Goal: Task Accomplishment & Management: Use online tool/utility

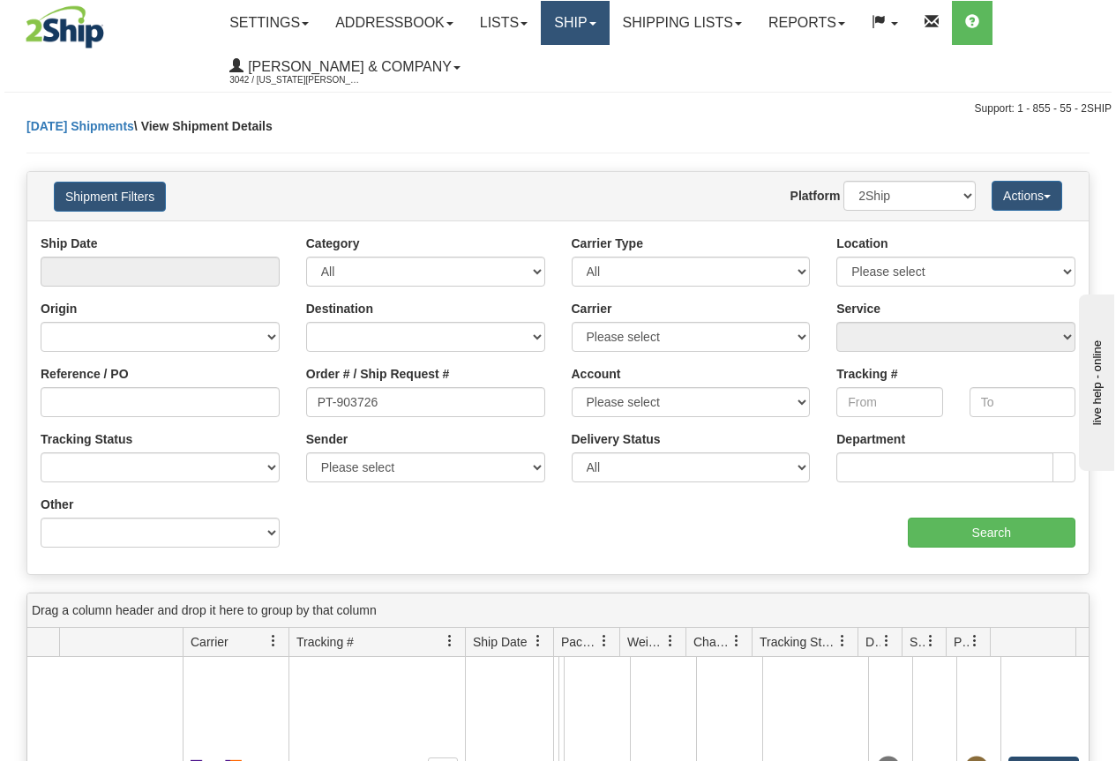
click at [575, 29] on link "Ship" at bounding box center [575, 23] width 68 height 44
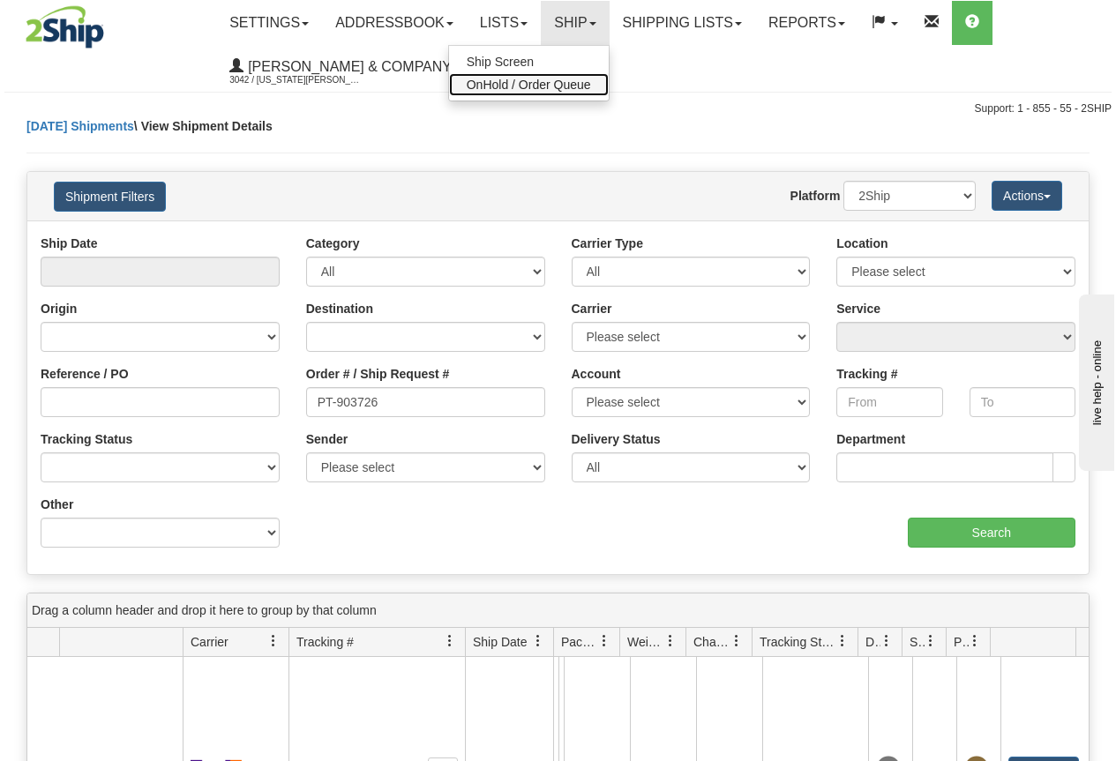
click at [565, 88] on span "OnHold / Order Queue" at bounding box center [529, 85] width 124 height 14
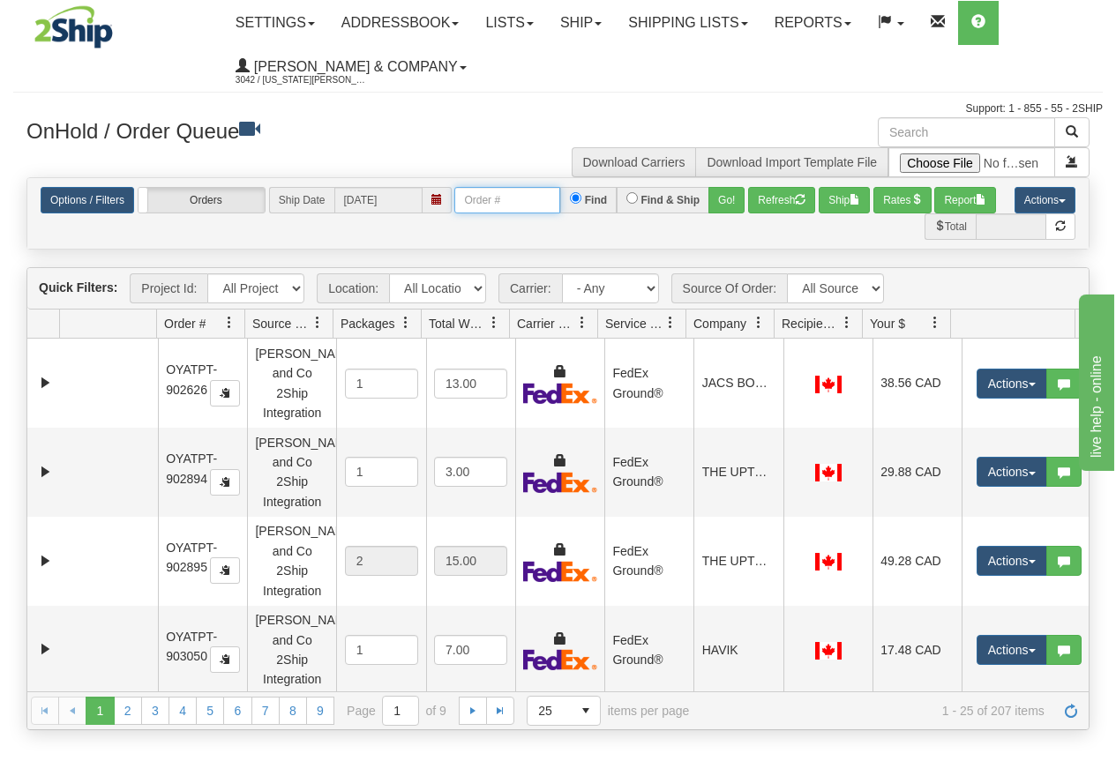
click at [487, 196] on input "text" at bounding box center [507, 200] width 106 height 26
type input "OYATPT-903778"
click at [734, 198] on button "Go!" at bounding box center [726, 200] width 36 height 26
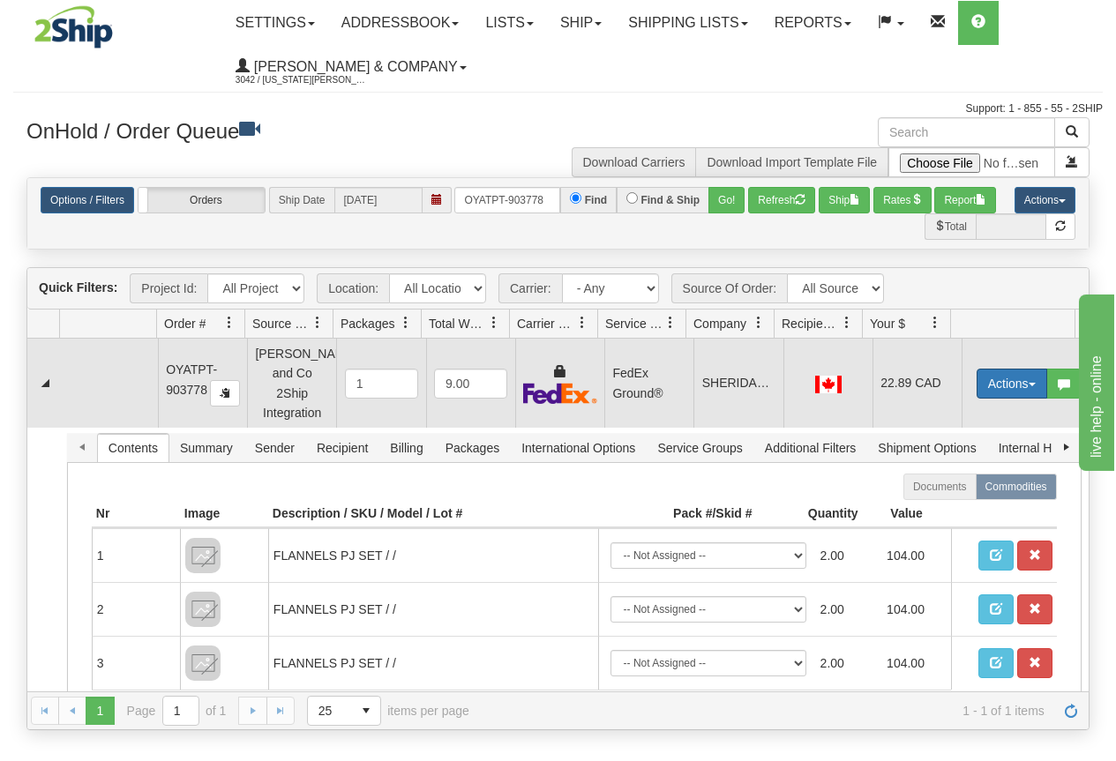
click at [998, 378] on button "Actions" at bounding box center [1011, 384] width 71 height 30
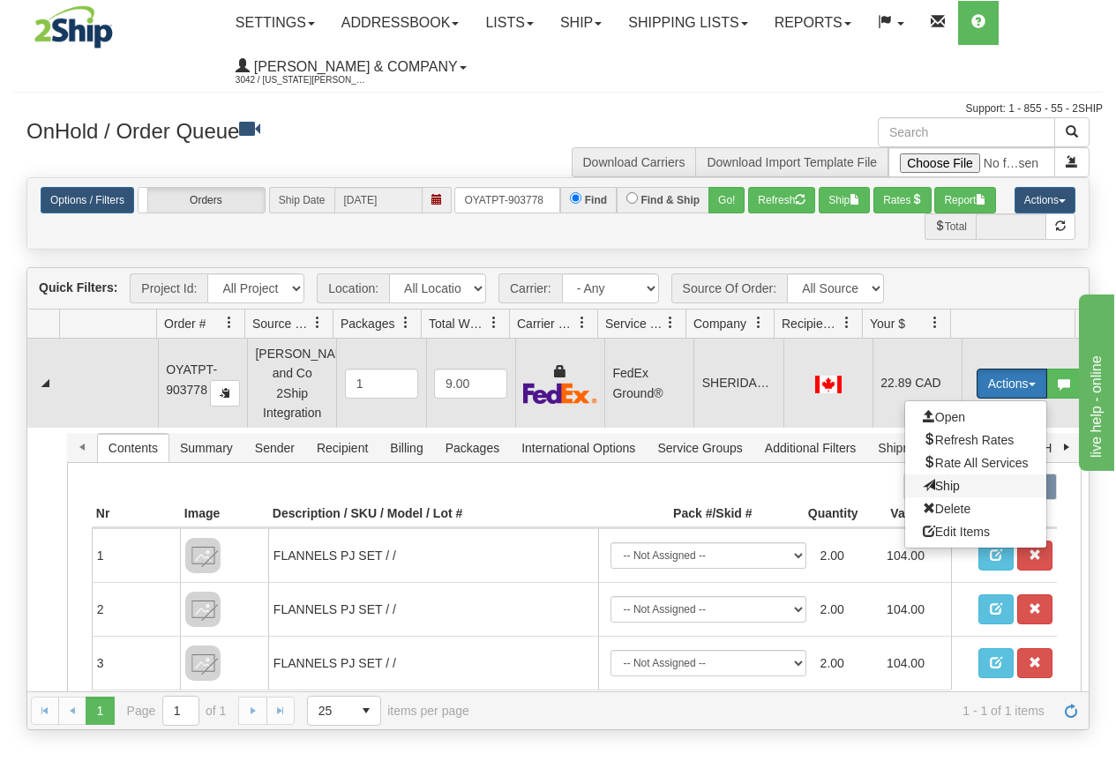
click at [926, 479] on span "Ship" at bounding box center [941, 486] width 37 height 14
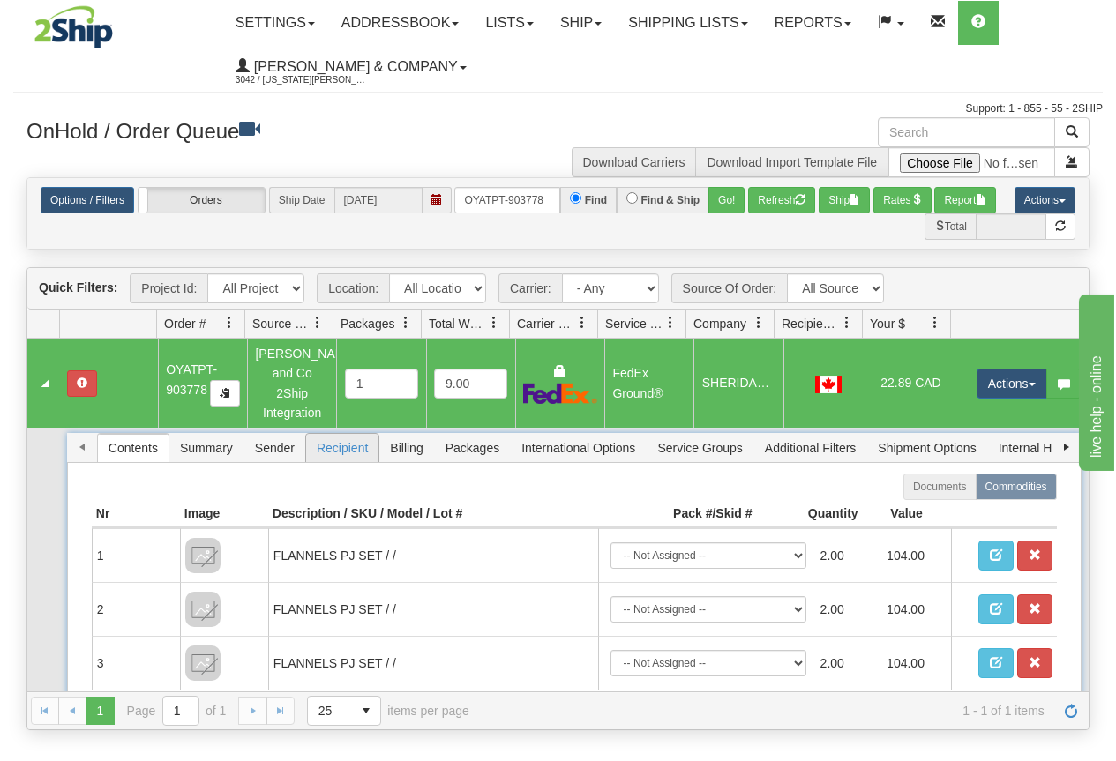
click at [329, 434] on span "Recipient" at bounding box center [342, 448] width 72 height 28
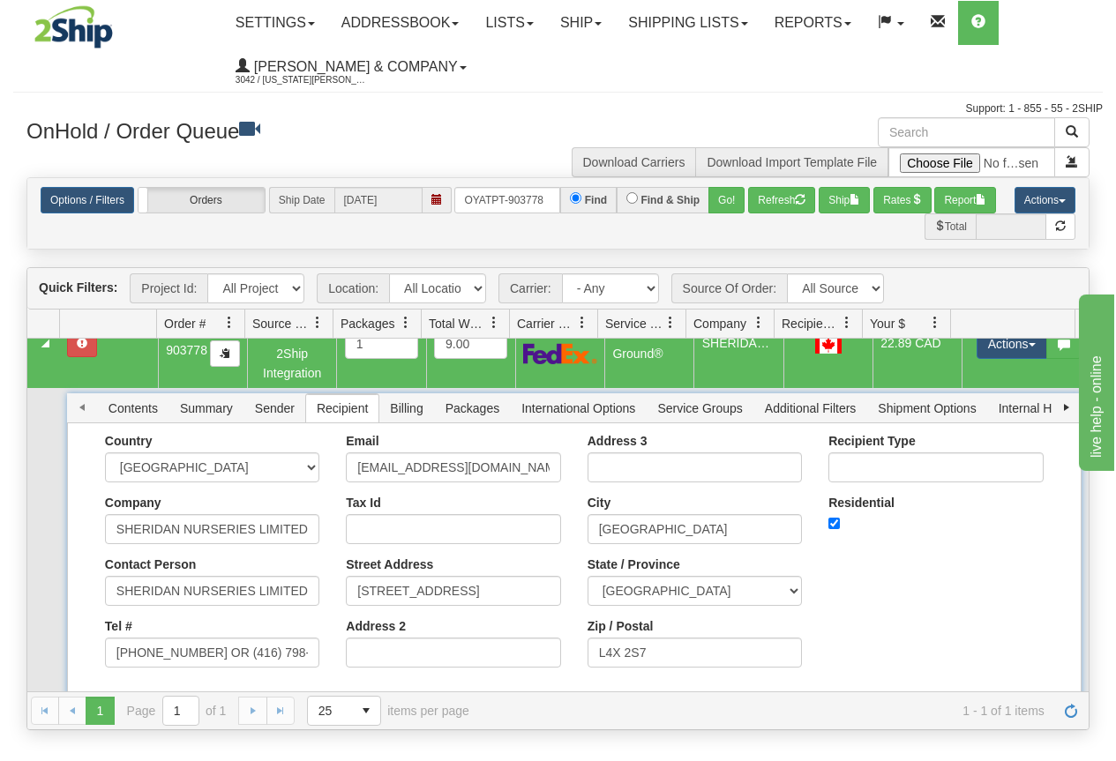
scroll to position [62, 0]
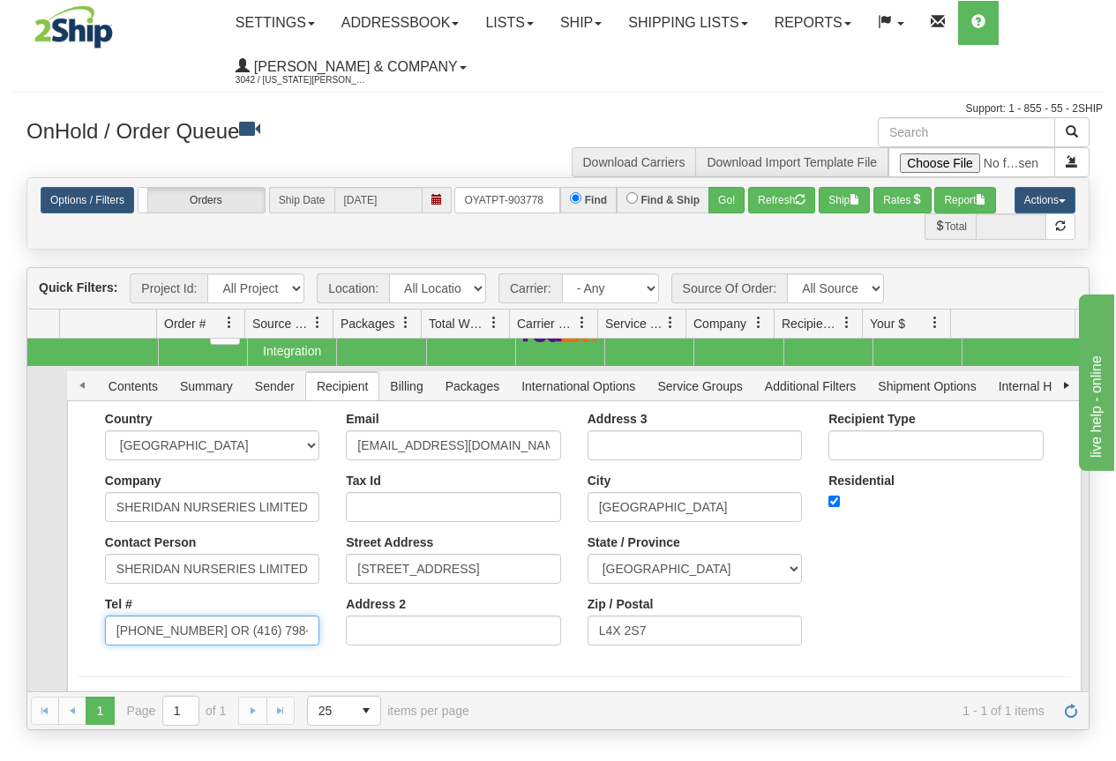
drag, startPoint x: 200, startPoint y: 613, endPoint x: 334, endPoint y: 618, distance: 134.2
click at [334, 618] on div "Country AFGHANISTAN ALAND ISLANDS ALBANIA ALGERIA AMERICAN SAMOA ANDORRA ANGOLA…" at bounding box center [574, 535] width 991 height 247
type input "(905) 873-0522"
click at [333, 618] on div "Email WHITBYOFFICE@SHERIDANNURSERIES.COM Tax Id Street Address 2069 BURNHAMTHOR…" at bounding box center [453, 535] width 241 height 247
click at [110, 695] on button "Save" at bounding box center [104, 710] width 51 height 30
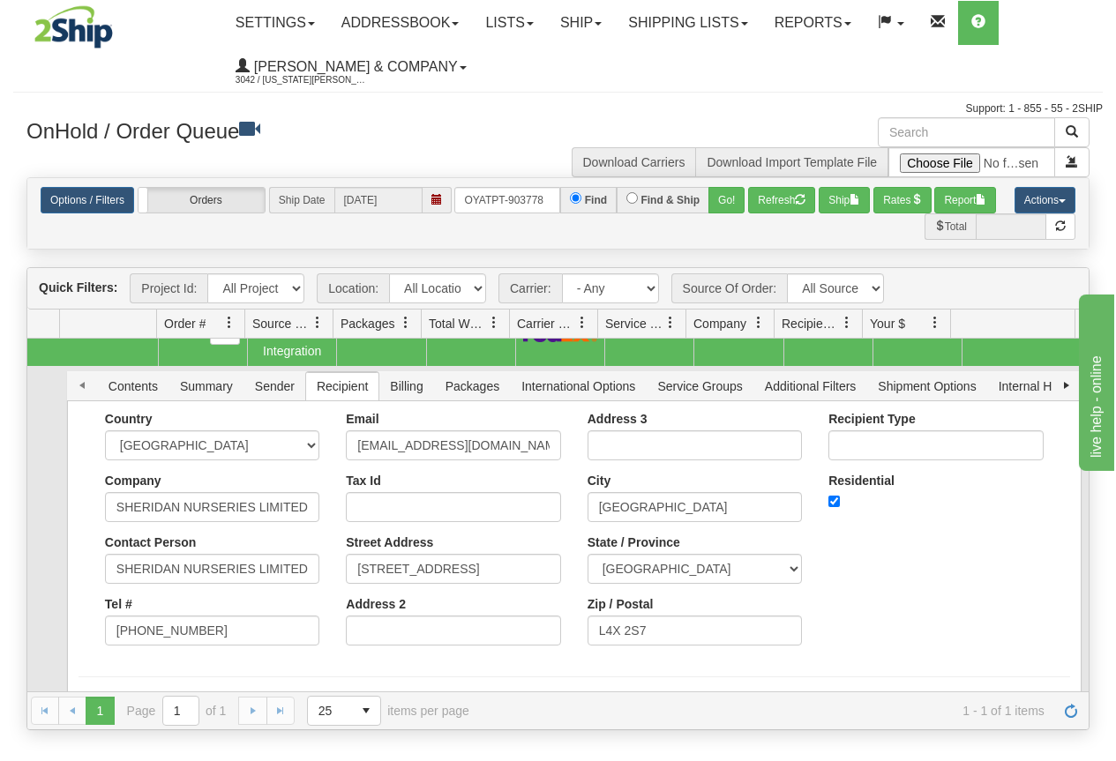
scroll to position [0, 0]
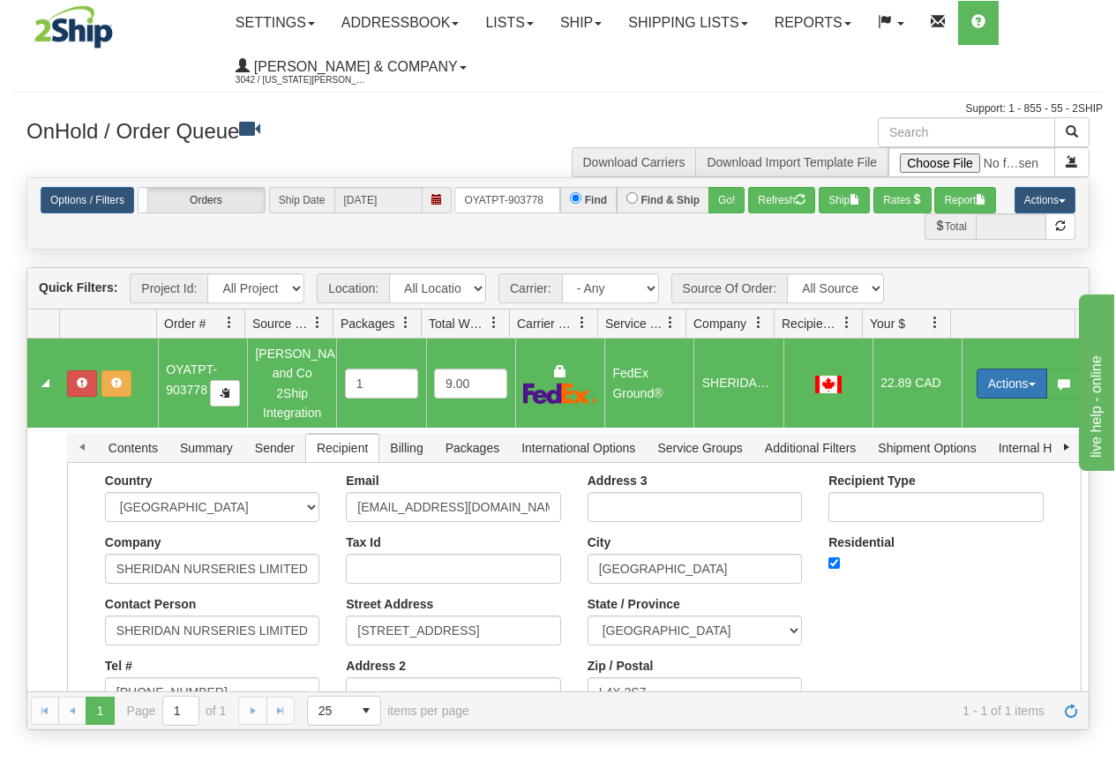
click at [983, 374] on button "Actions" at bounding box center [1011, 384] width 71 height 30
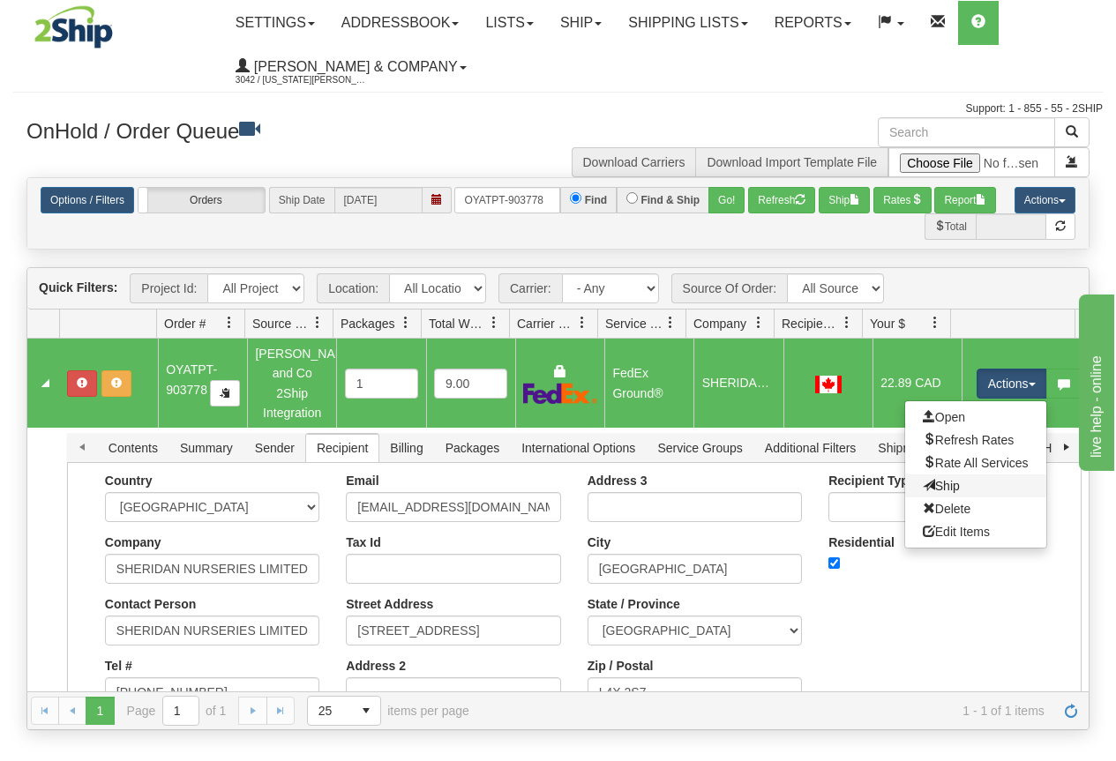
click at [951, 475] on link "Ship" at bounding box center [975, 486] width 141 height 23
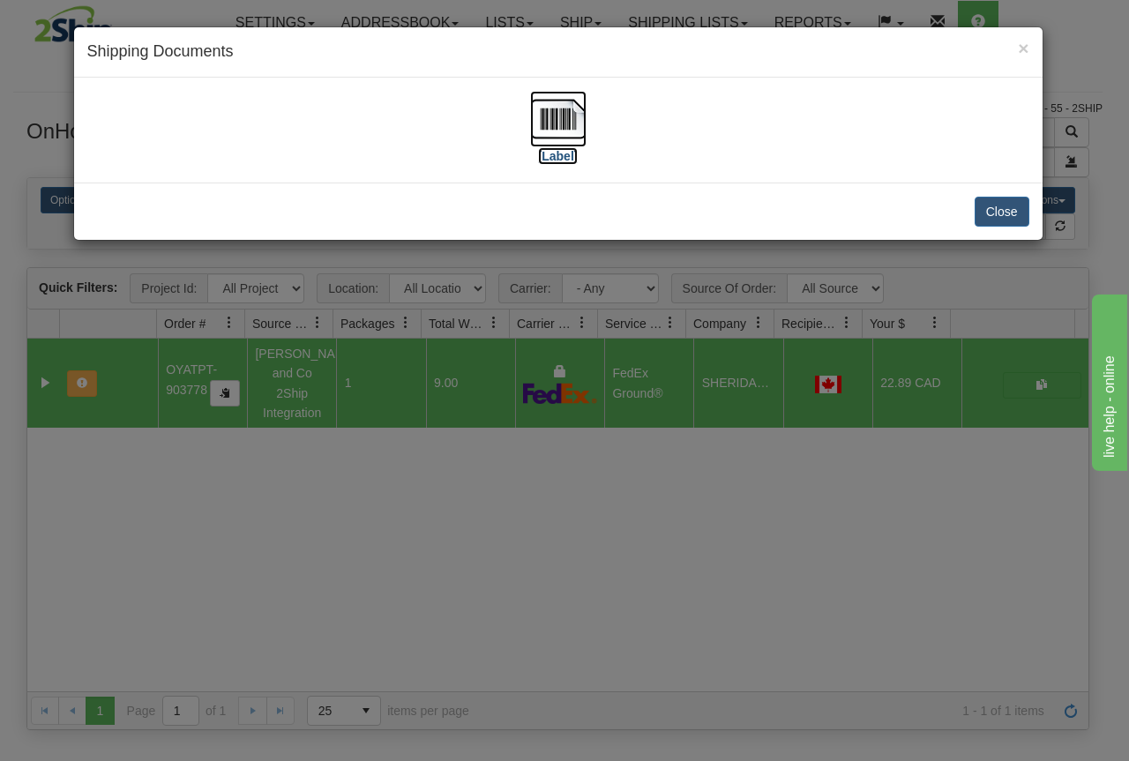
click at [550, 126] on img at bounding box center [558, 119] width 56 height 56
click at [539, 483] on div "× Shipping Documents [Label] Close" at bounding box center [564, 380] width 1129 height 761
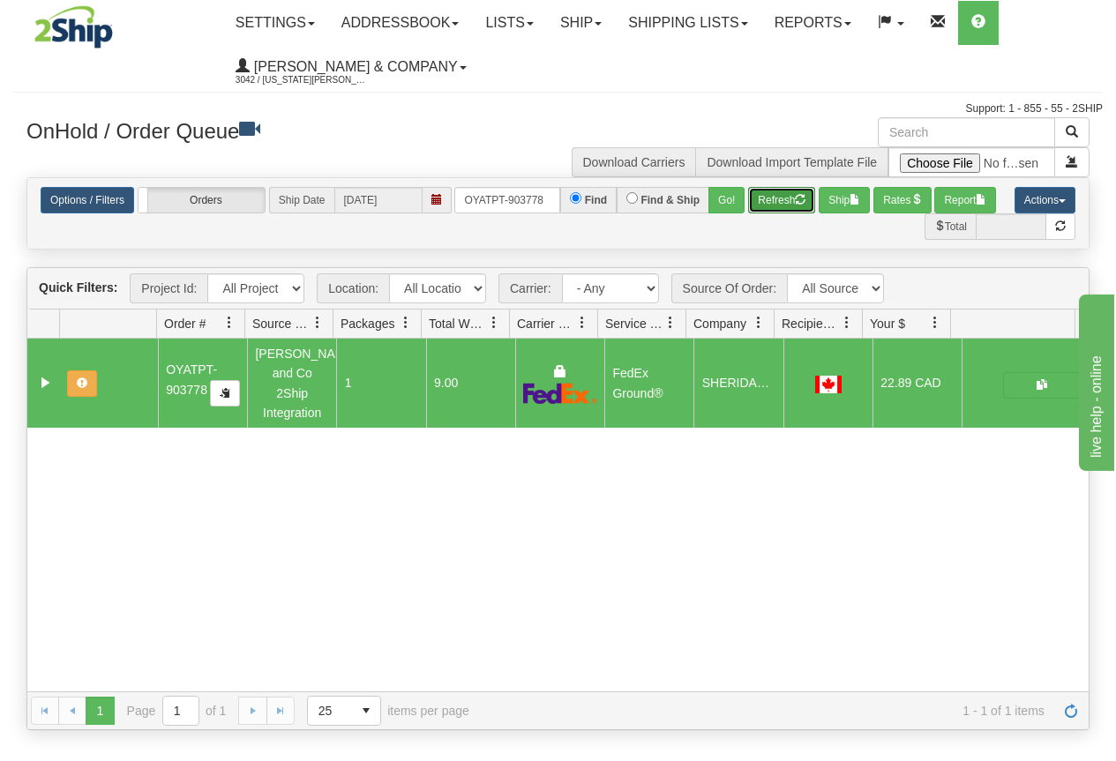
click at [767, 210] on button "Refresh" at bounding box center [781, 200] width 67 height 26
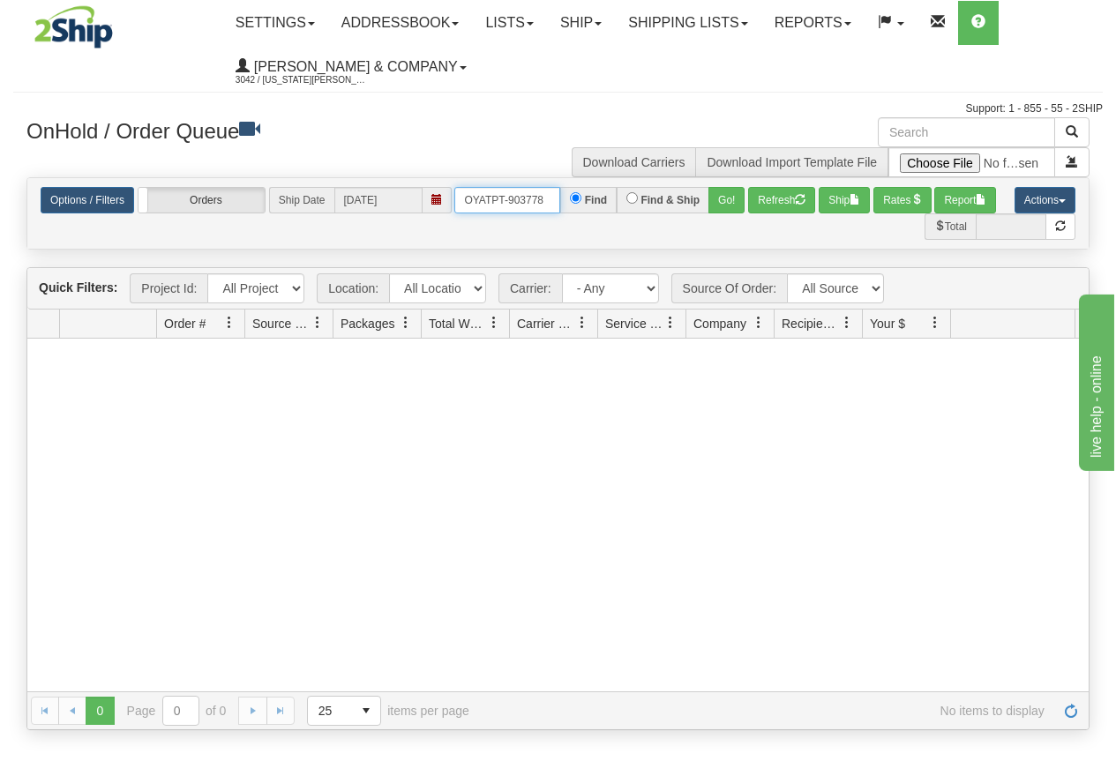
drag, startPoint x: 465, startPoint y: 199, endPoint x: 591, endPoint y: 206, distance: 126.3
click at [591, 206] on div "OYATPT-903778 Find Find & Ship Go!" at bounding box center [599, 200] width 290 height 26
click at [723, 199] on button "Go!" at bounding box center [726, 200] width 36 height 26
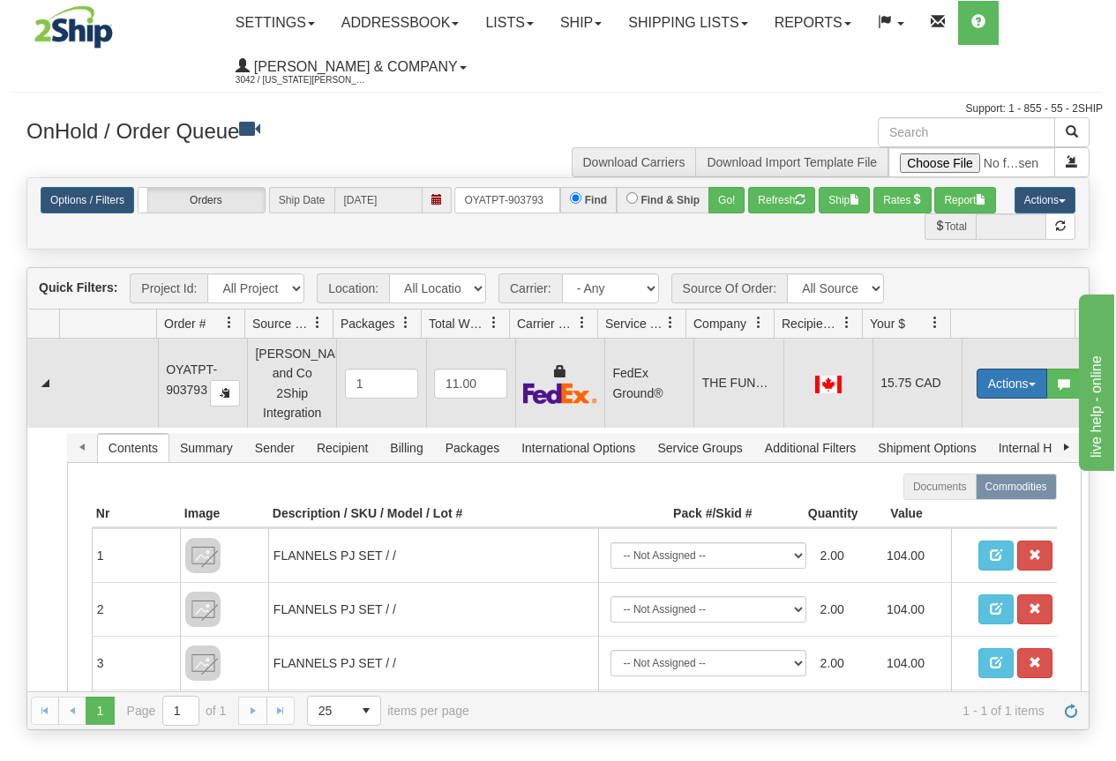
click at [988, 377] on button "Actions" at bounding box center [1011, 384] width 71 height 30
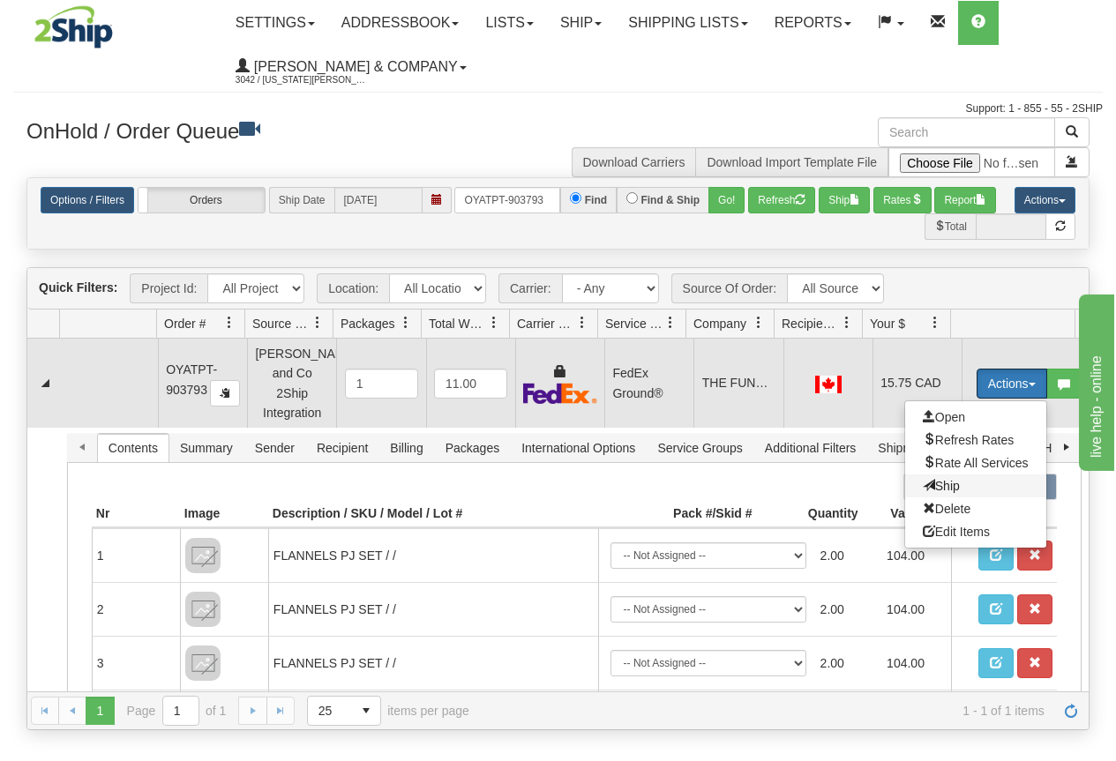
click at [928, 479] on span "Ship" at bounding box center [941, 486] width 37 height 14
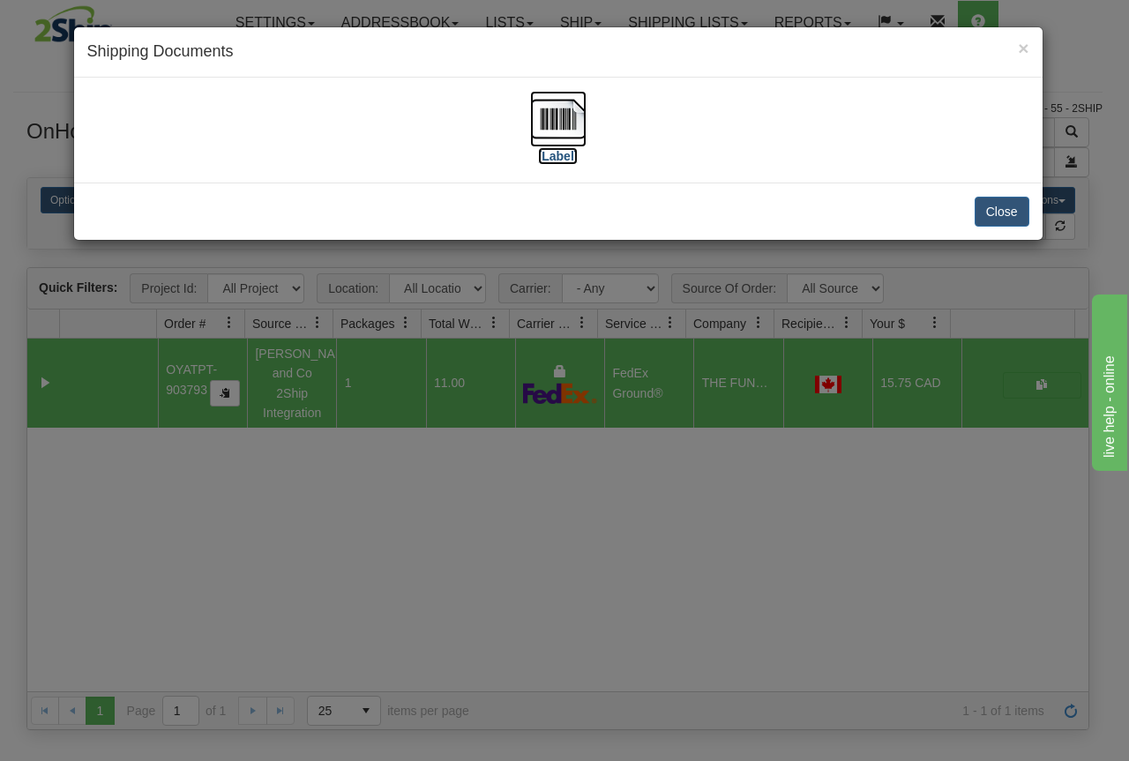
click at [565, 123] on img at bounding box center [558, 119] width 56 height 56
click at [571, 580] on div "× Shipping Documents [Label] Close" at bounding box center [564, 380] width 1129 height 761
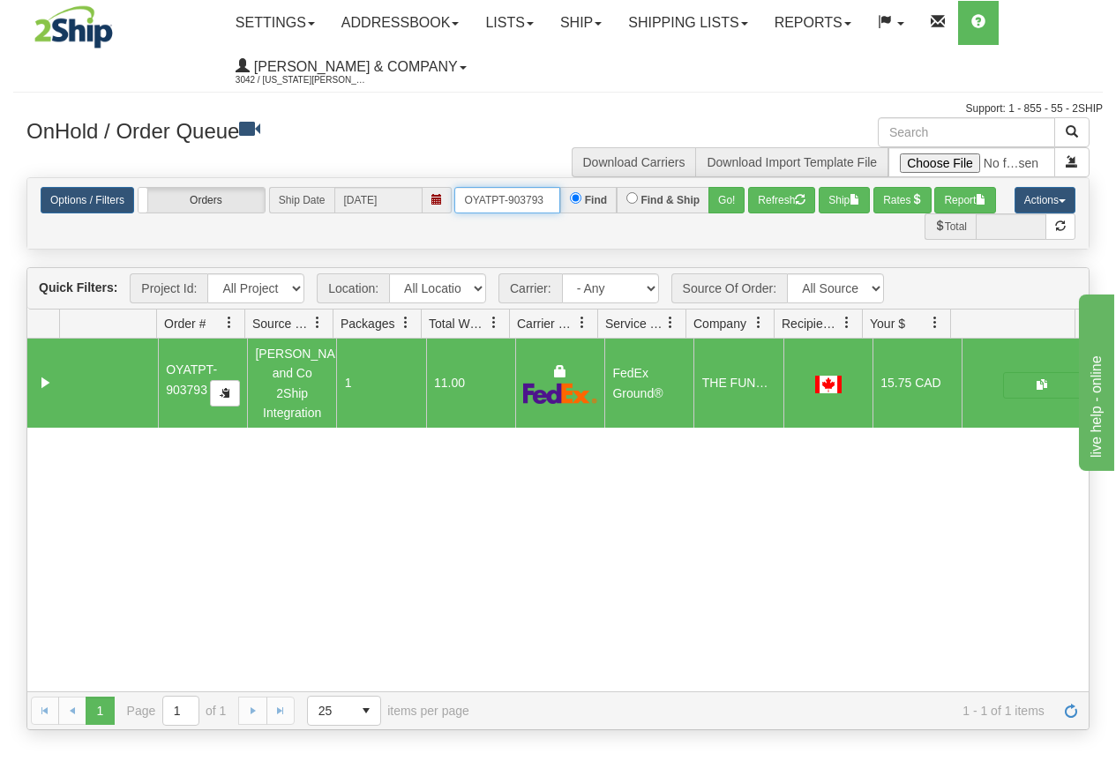
drag, startPoint x: 461, startPoint y: 204, endPoint x: 572, endPoint y: 208, distance: 111.2
click at [572, 208] on div "OYATPT-903793 Find Find & Ship Go!" at bounding box center [599, 200] width 290 height 26
click at [764, 210] on button "Refresh" at bounding box center [781, 200] width 67 height 26
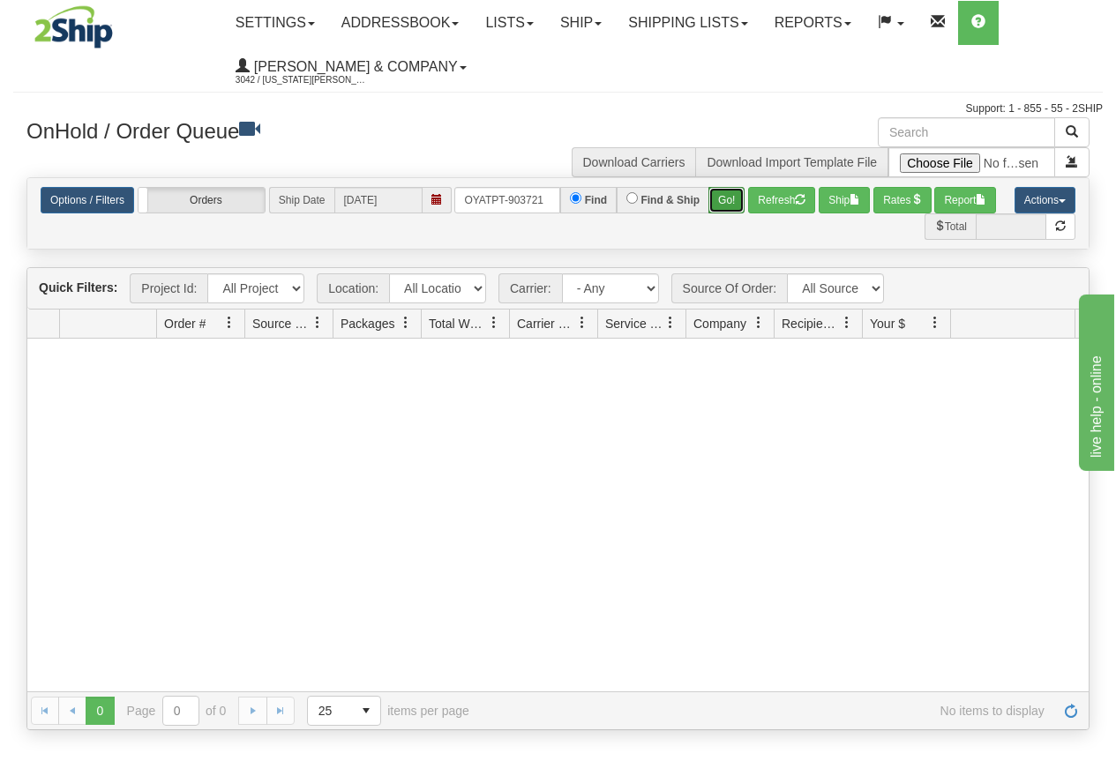
click at [729, 199] on button "Go!" at bounding box center [726, 200] width 36 height 26
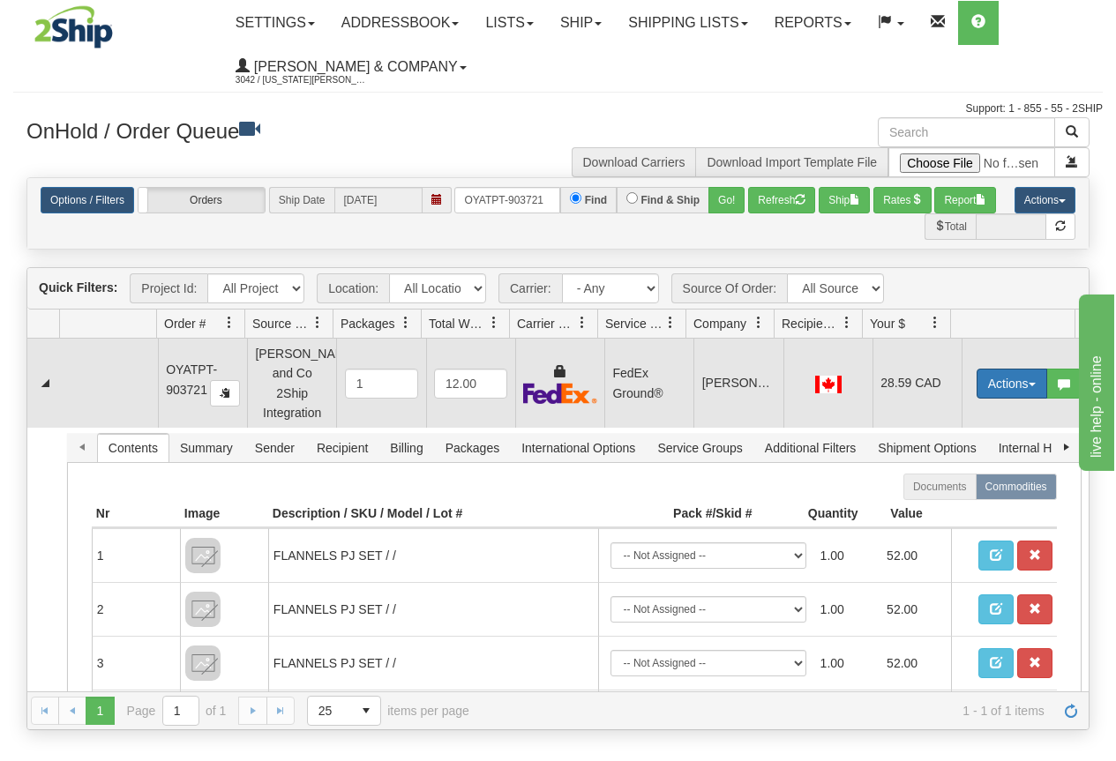
click at [987, 381] on button "Actions" at bounding box center [1011, 384] width 71 height 30
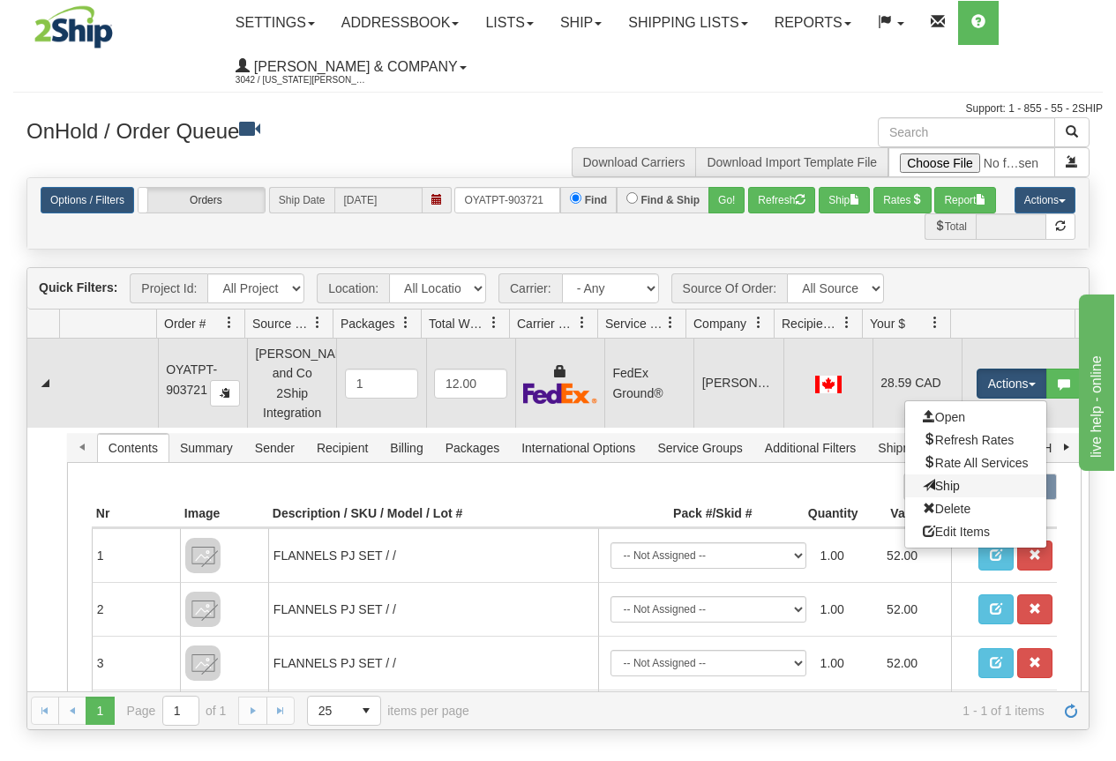
click at [950, 481] on link "Ship" at bounding box center [975, 486] width 141 height 23
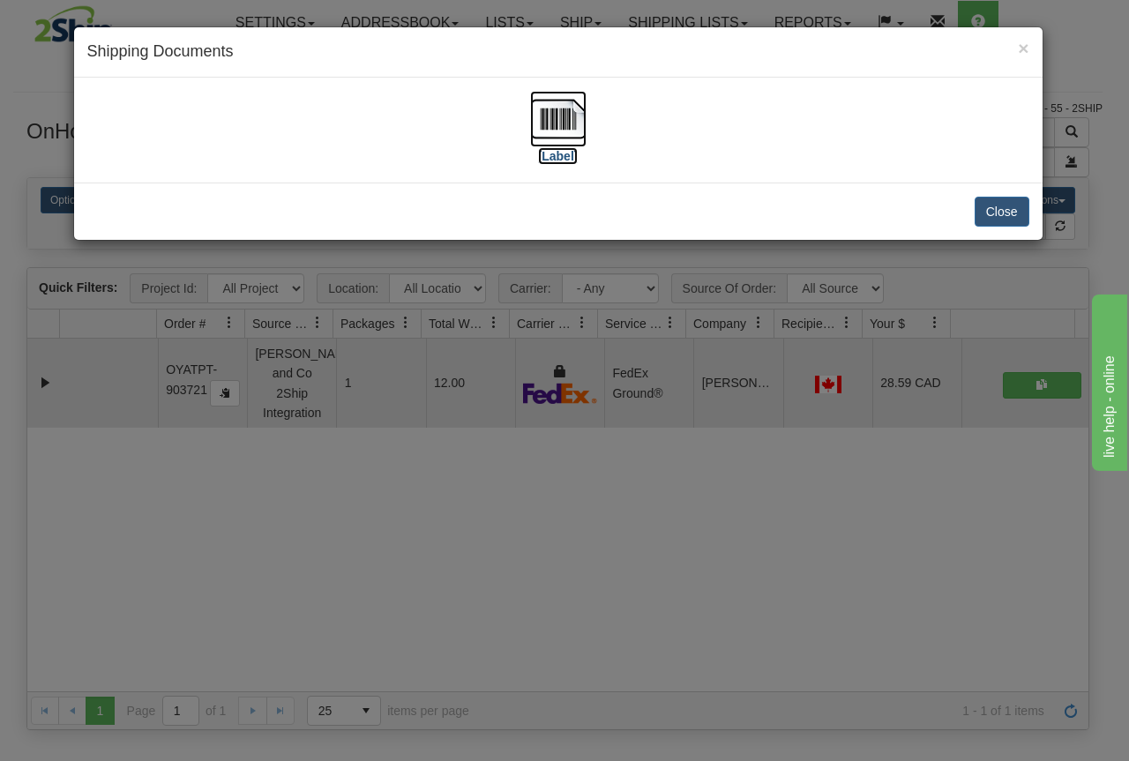
click at [547, 122] on img at bounding box center [558, 119] width 56 height 56
click at [565, 127] on img at bounding box center [558, 119] width 56 height 56
click at [652, 609] on div "× Shipping Documents [Label] Close" at bounding box center [564, 380] width 1129 height 761
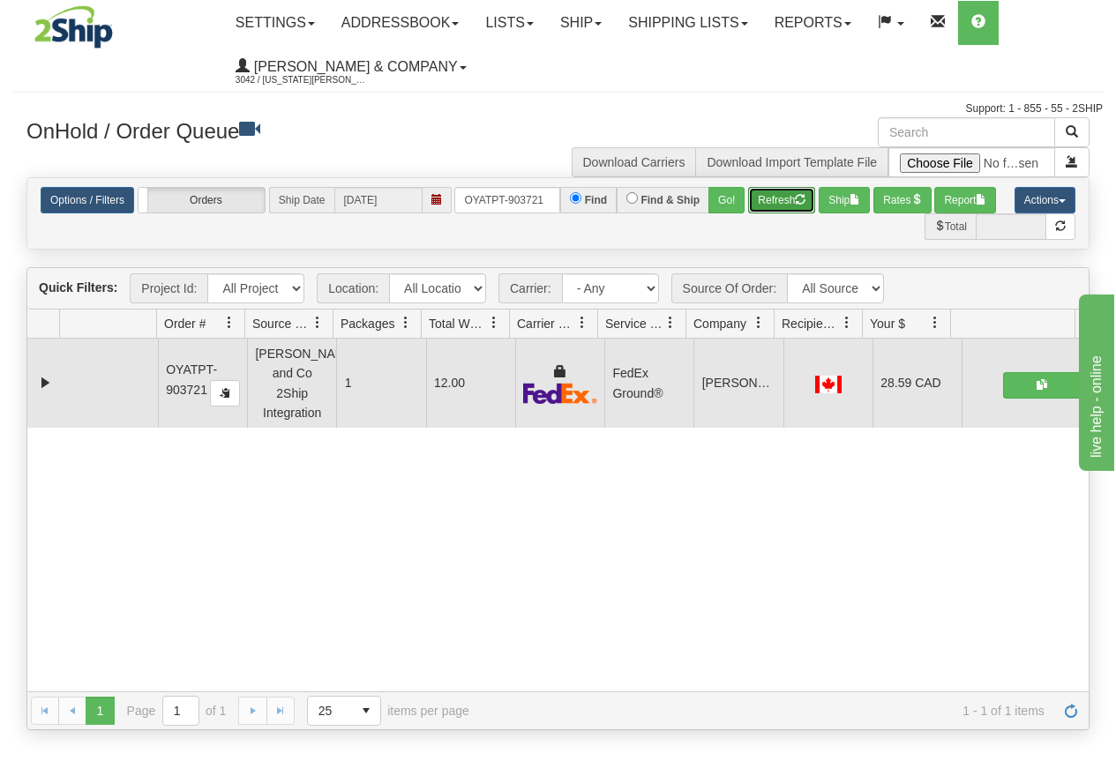
click at [779, 202] on button "Refresh" at bounding box center [781, 200] width 67 height 26
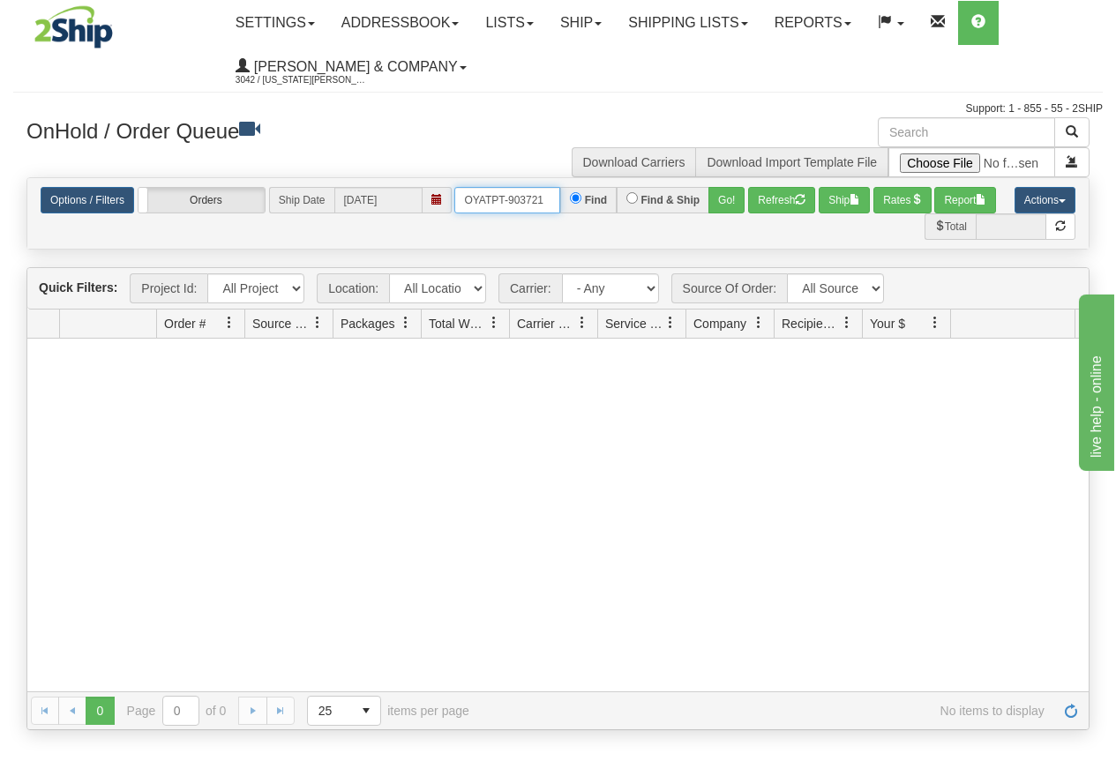
drag, startPoint x: 467, startPoint y: 197, endPoint x: 562, endPoint y: 197, distance: 95.3
click at [562, 197] on div "OYATPT-903721 Find Find & Ship Go!" at bounding box center [599, 200] width 290 height 26
click at [729, 202] on button "Go!" at bounding box center [726, 200] width 36 height 26
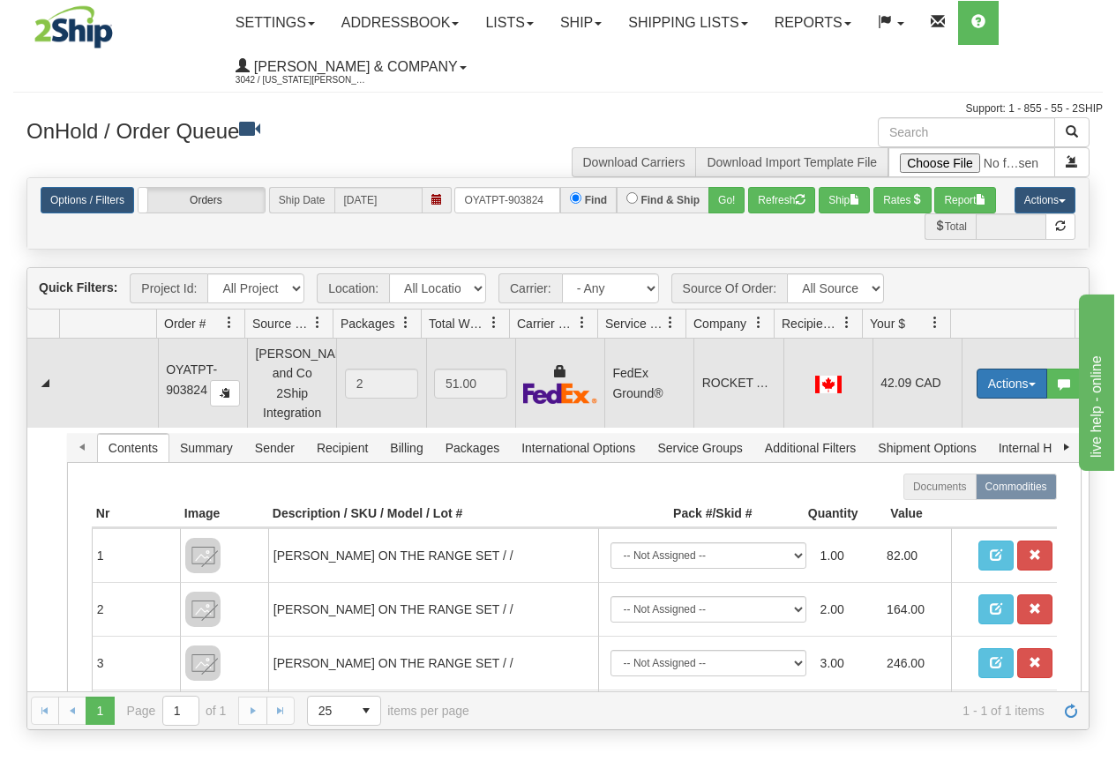
click at [977, 378] on button "Actions" at bounding box center [1011, 384] width 71 height 30
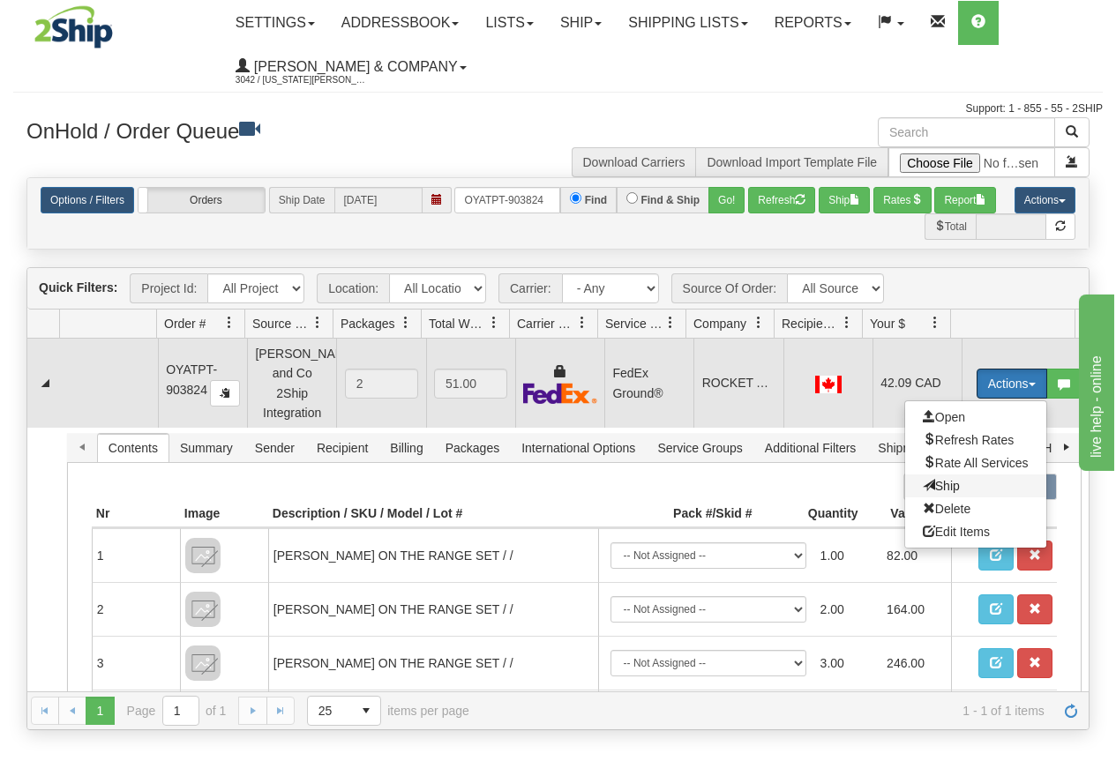
click at [930, 479] on span "Ship" at bounding box center [941, 486] width 37 height 14
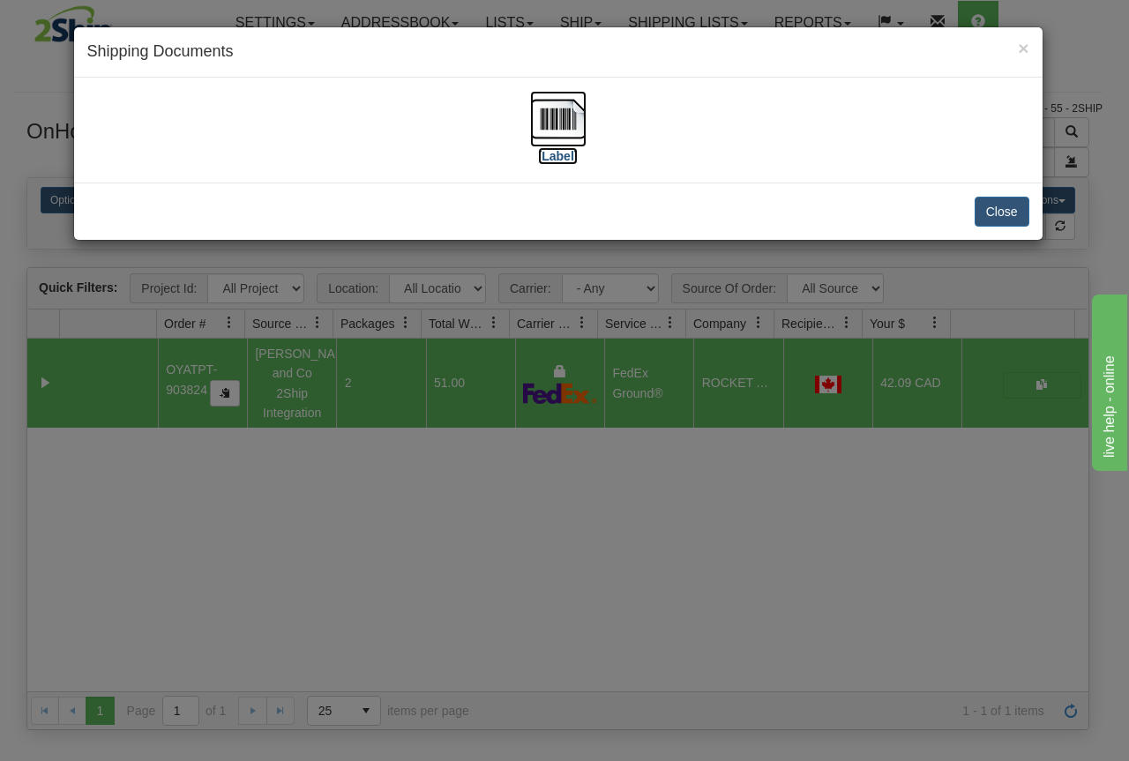
click at [580, 120] on img at bounding box center [558, 119] width 56 height 56
click at [659, 539] on div "× Shipping Documents [Label] Close" at bounding box center [564, 380] width 1129 height 761
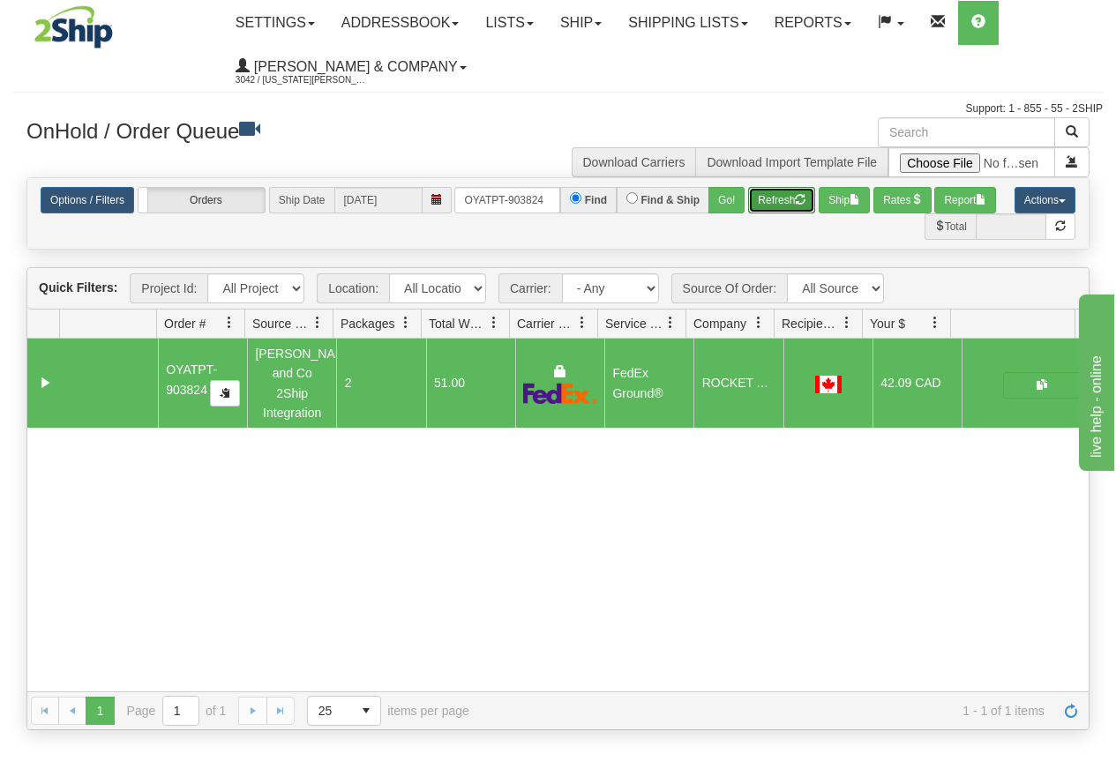
click at [783, 203] on button "Refresh" at bounding box center [781, 200] width 67 height 26
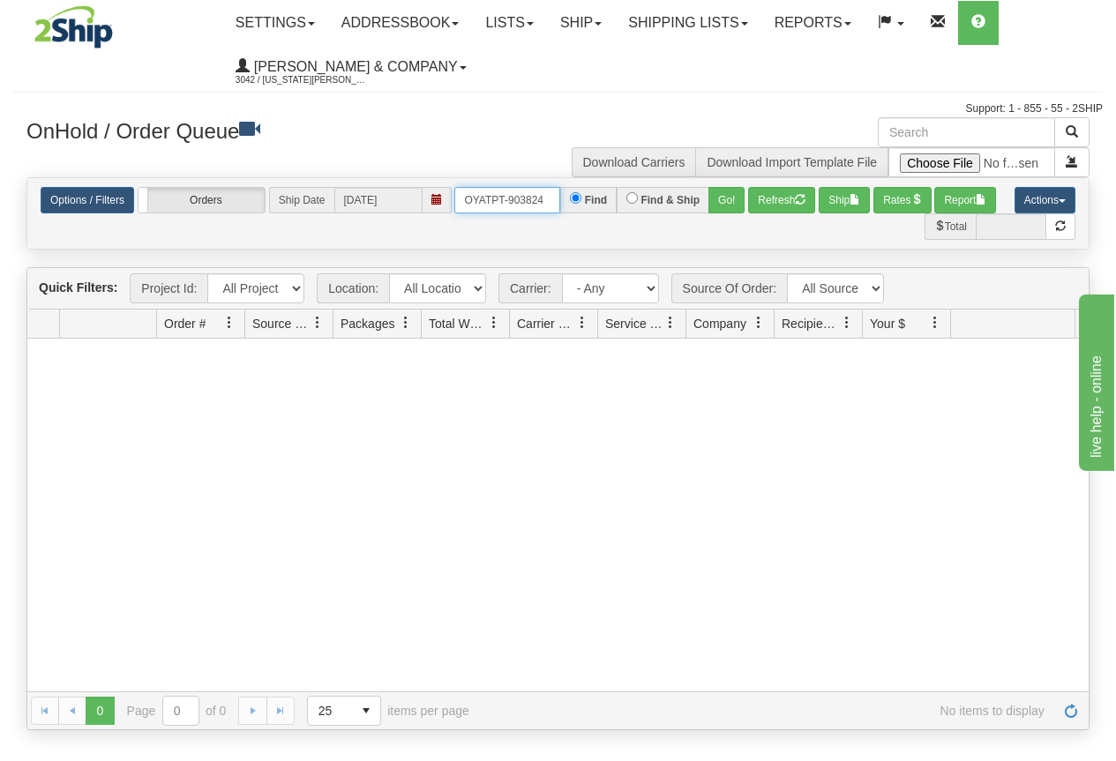
drag, startPoint x: 462, startPoint y: 198, endPoint x: 587, endPoint y: 211, distance: 125.0
click at [587, 211] on div "OYATPT-903824 Find Find & Ship Go!" at bounding box center [599, 200] width 290 height 26
click at [716, 205] on button "Go!" at bounding box center [726, 200] width 36 height 26
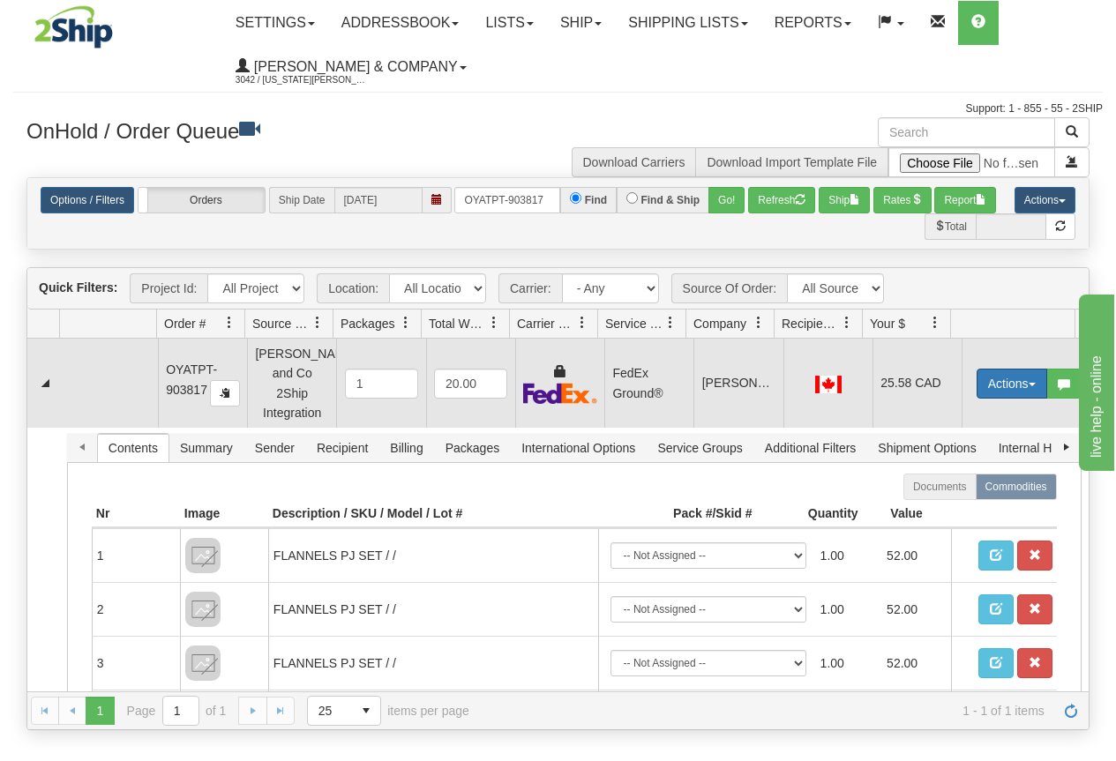
click at [1009, 378] on button "Actions" at bounding box center [1011, 384] width 71 height 30
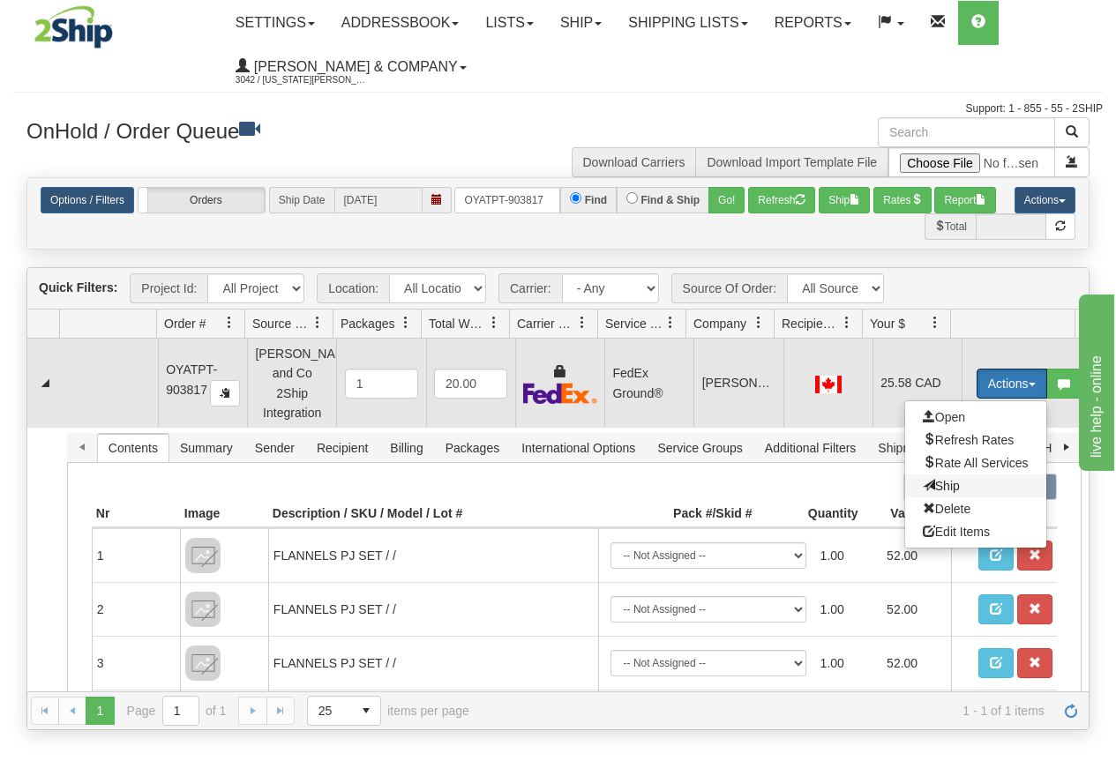
click at [931, 479] on span "Ship" at bounding box center [941, 486] width 37 height 14
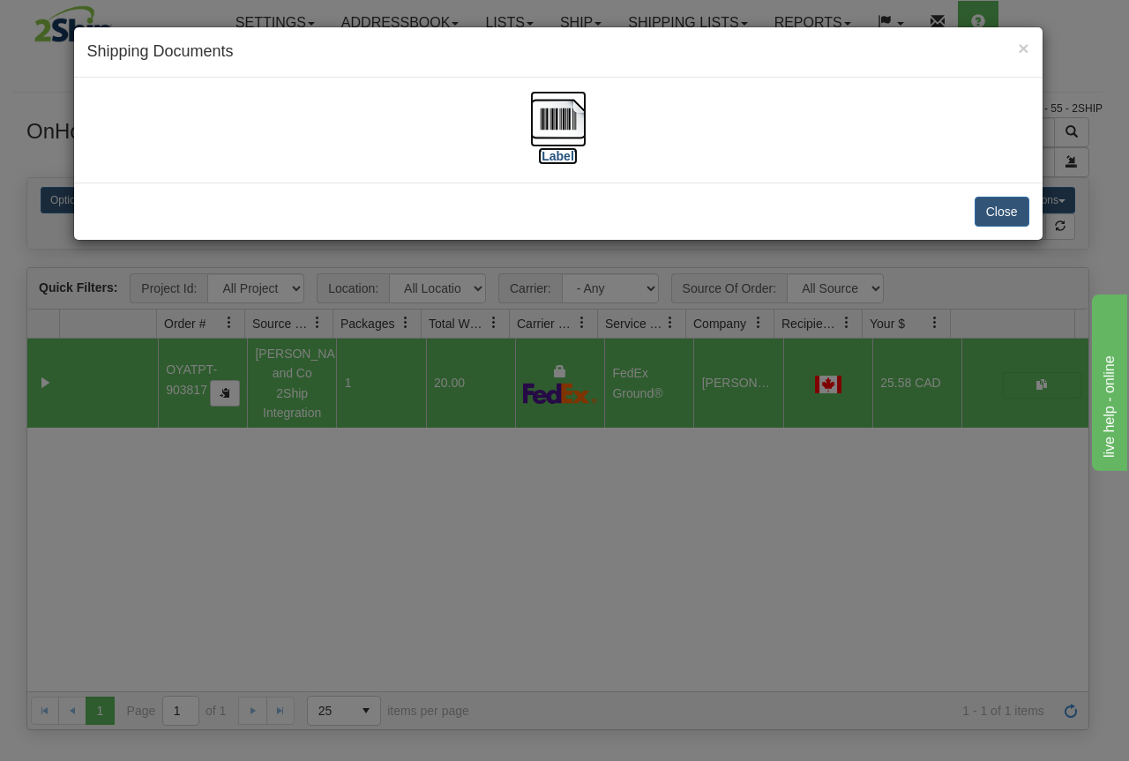
click at [557, 136] on img at bounding box center [558, 119] width 56 height 56
click at [669, 646] on div "× Shipping Documents [Label] Close" at bounding box center [564, 380] width 1129 height 761
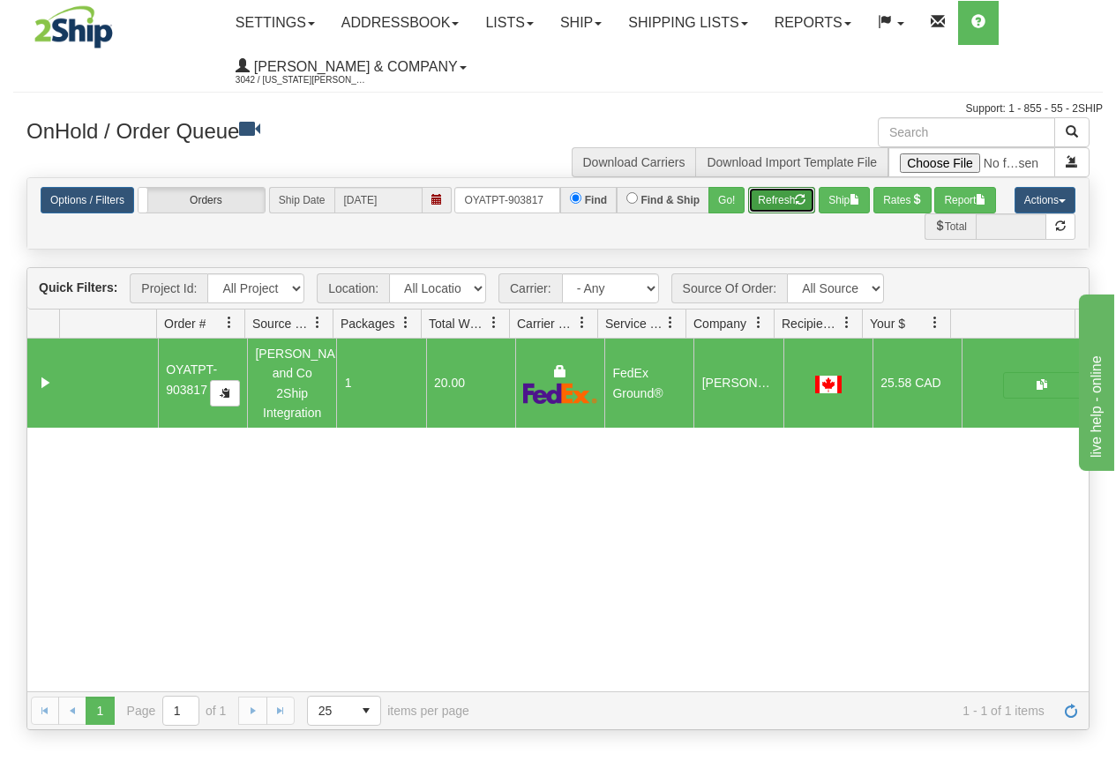
click at [773, 210] on button "Refresh" at bounding box center [781, 200] width 67 height 26
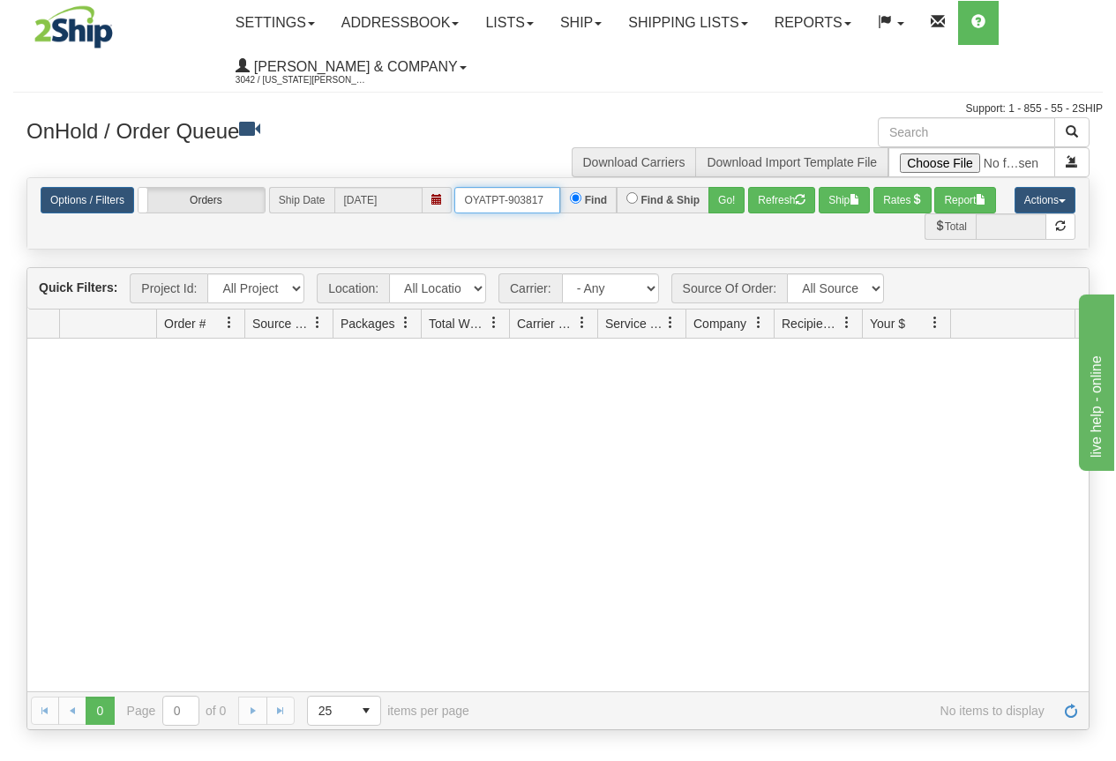
drag, startPoint x: 467, startPoint y: 198, endPoint x: 572, endPoint y: 198, distance: 104.1
click at [572, 198] on div "OYATPT-903817 Find Find & Ship Go!" at bounding box center [599, 200] width 290 height 26
click at [723, 202] on button "Go!" at bounding box center [726, 200] width 36 height 26
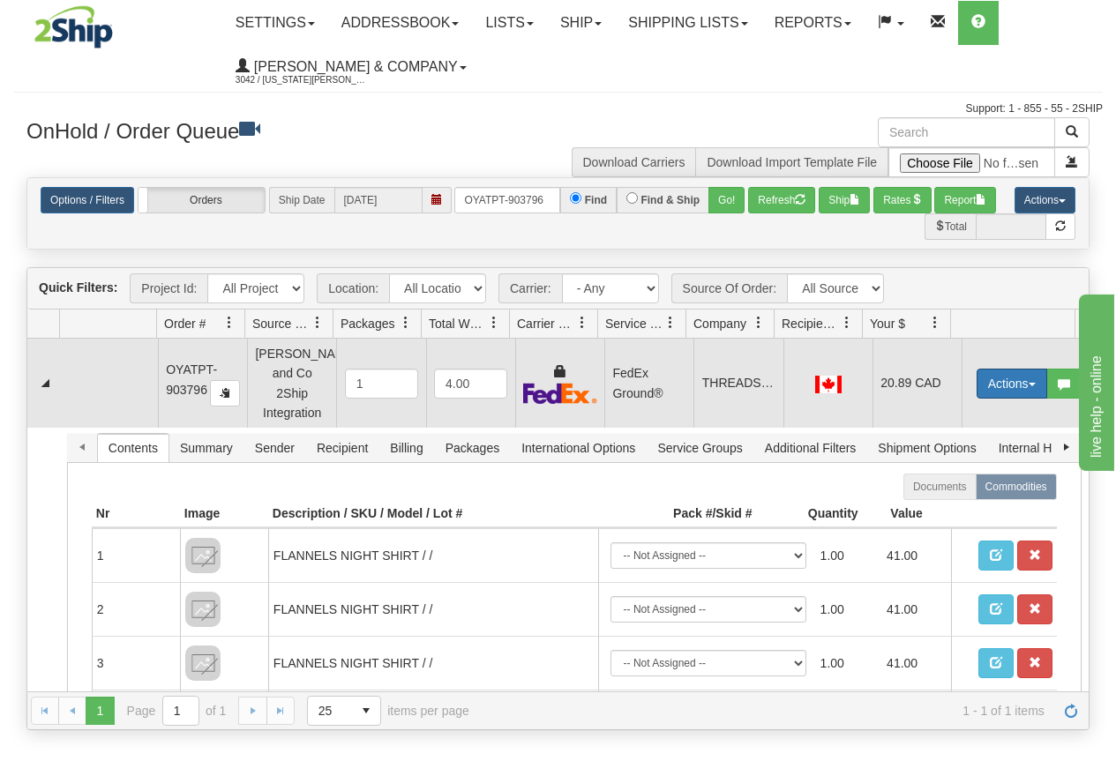
click at [996, 377] on button "Actions" at bounding box center [1011, 384] width 71 height 30
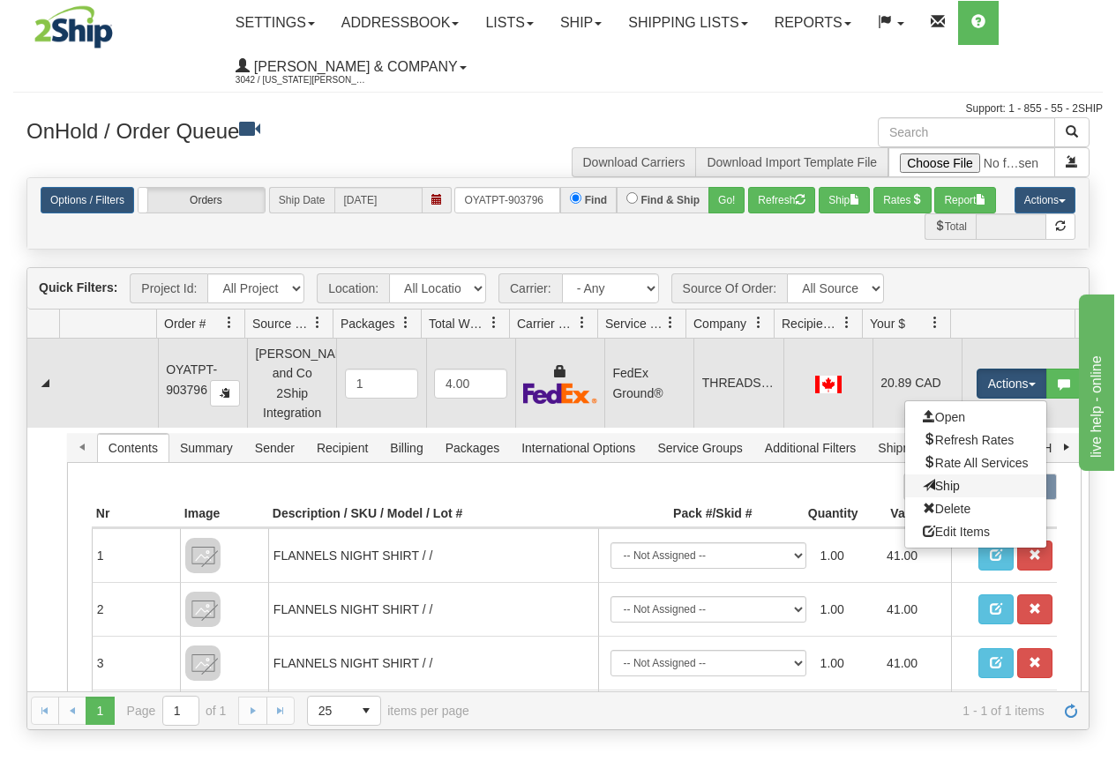
click at [947, 475] on link "Ship" at bounding box center [975, 486] width 141 height 23
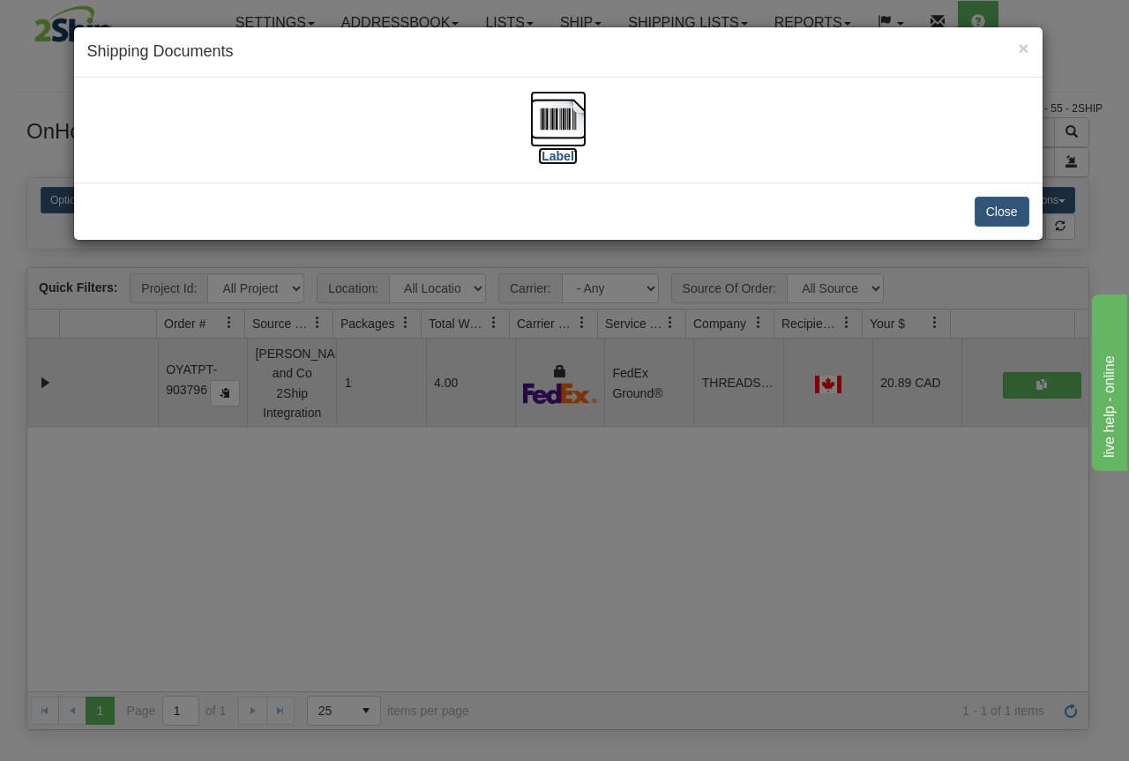
click at [537, 111] on img at bounding box center [558, 119] width 56 height 56
click at [556, 534] on div "× Shipping Documents [Label] Close" at bounding box center [564, 380] width 1129 height 761
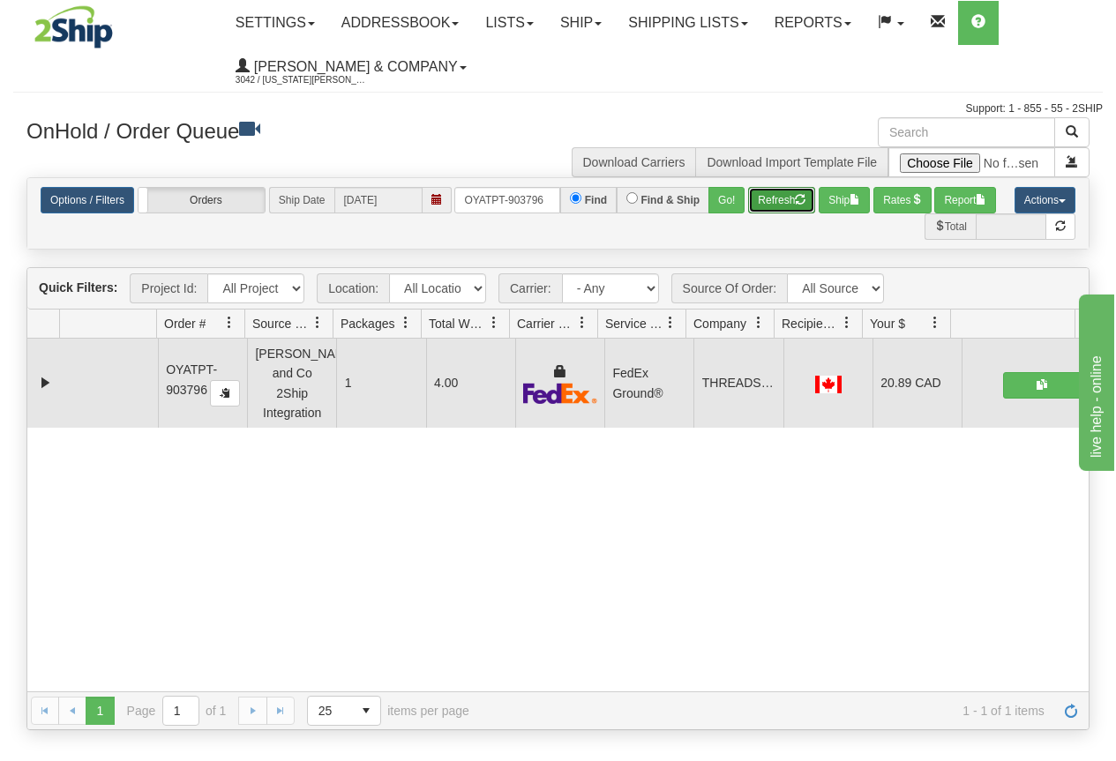
click at [760, 198] on button "Refresh" at bounding box center [781, 200] width 67 height 26
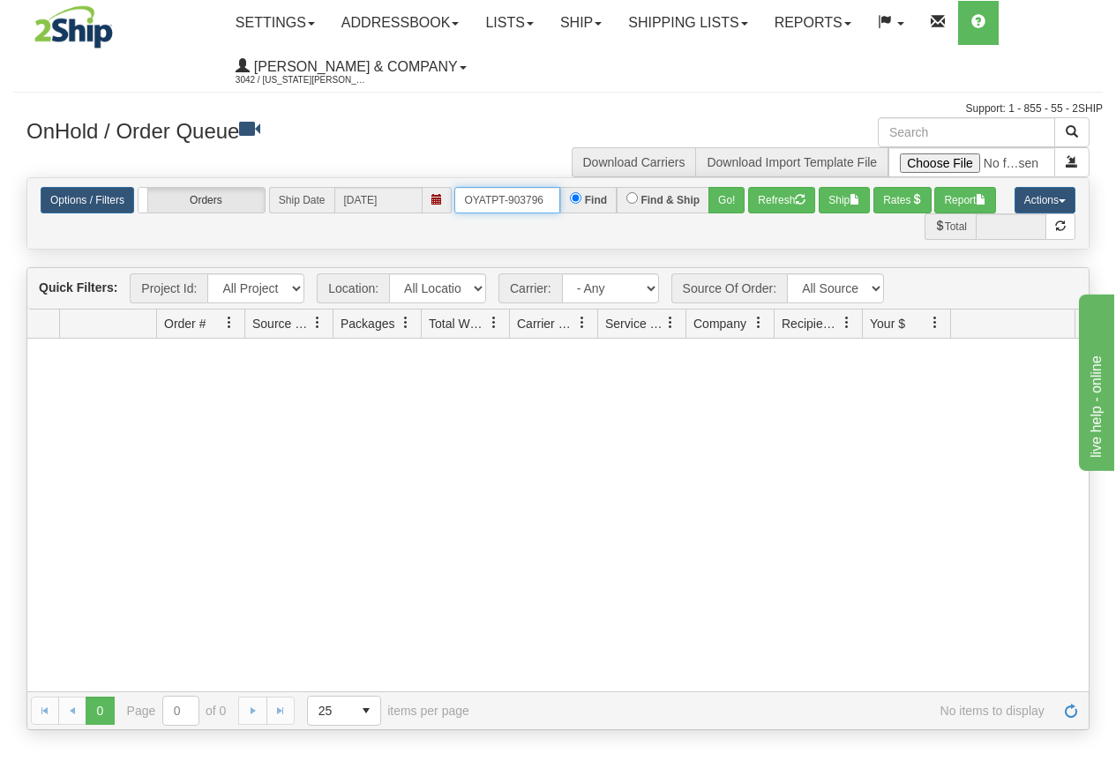
drag, startPoint x: 467, startPoint y: 196, endPoint x: 565, endPoint y: 201, distance: 97.2
click at [565, 201] on div "OYATPT-903796 Find Find & Ship Go!" at bounding box center [599, 200] width 290 height 26
type input "OYATPT-903823"
click at [728, 199] on button "Go!" at bounding box center [726, 200] width 36 height 26
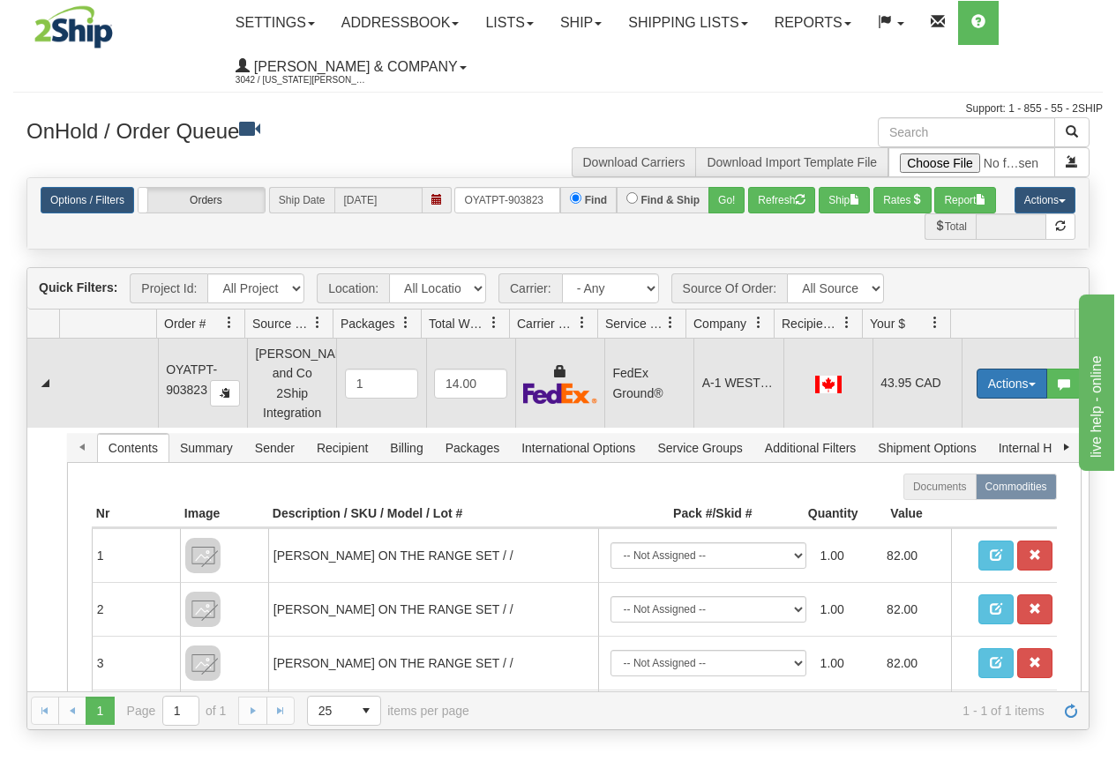
click at [998, 373] on button "Actions" at bounding box center [1011, 384] width 71 height 30
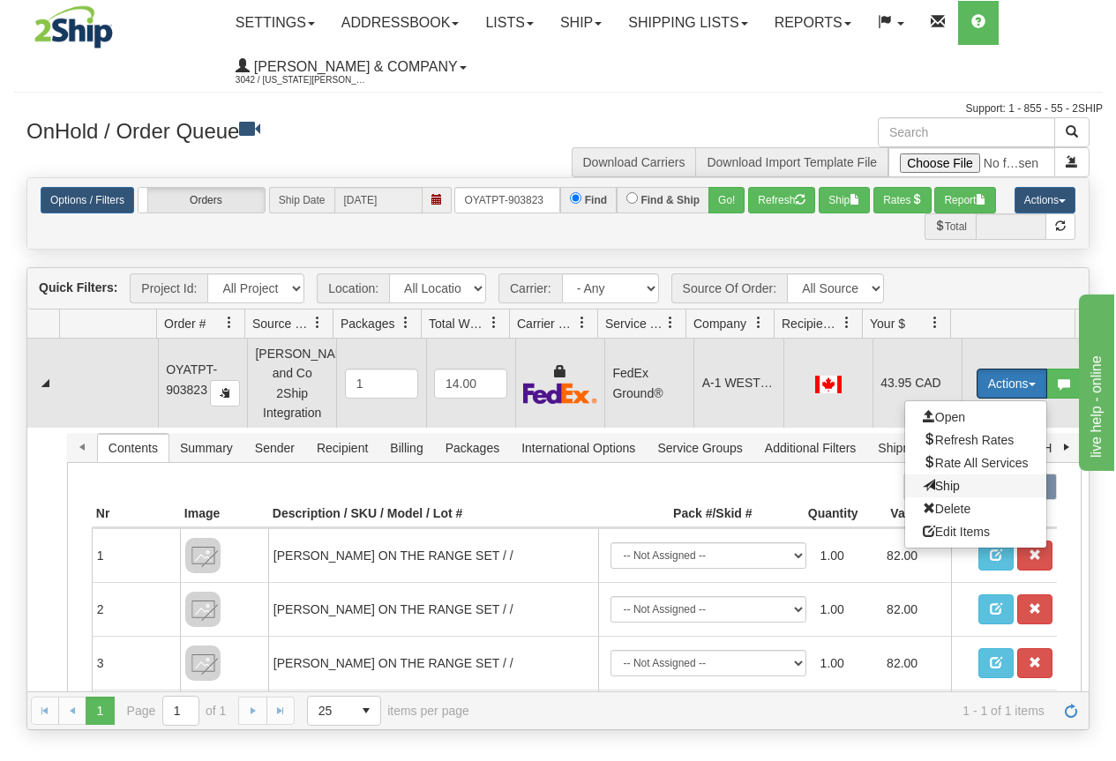
click at [932, 479] on span "Ship" at bounding box center [941, 486] width 37 height 14
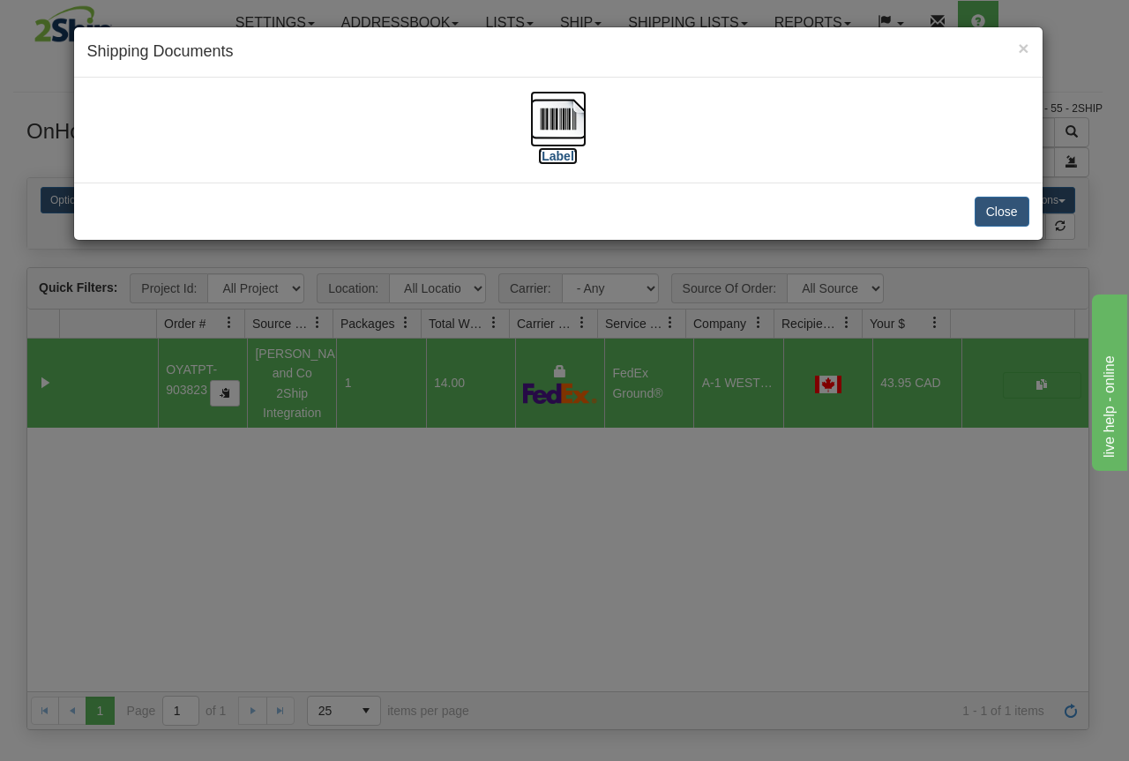
click at [546, 119] on img at bounding box center [558, 119] width 56 height 56
click at [655, 597] on div "× Shipping Documents [Label] Close" at bounding box center [564, 380] width 1129 height 761
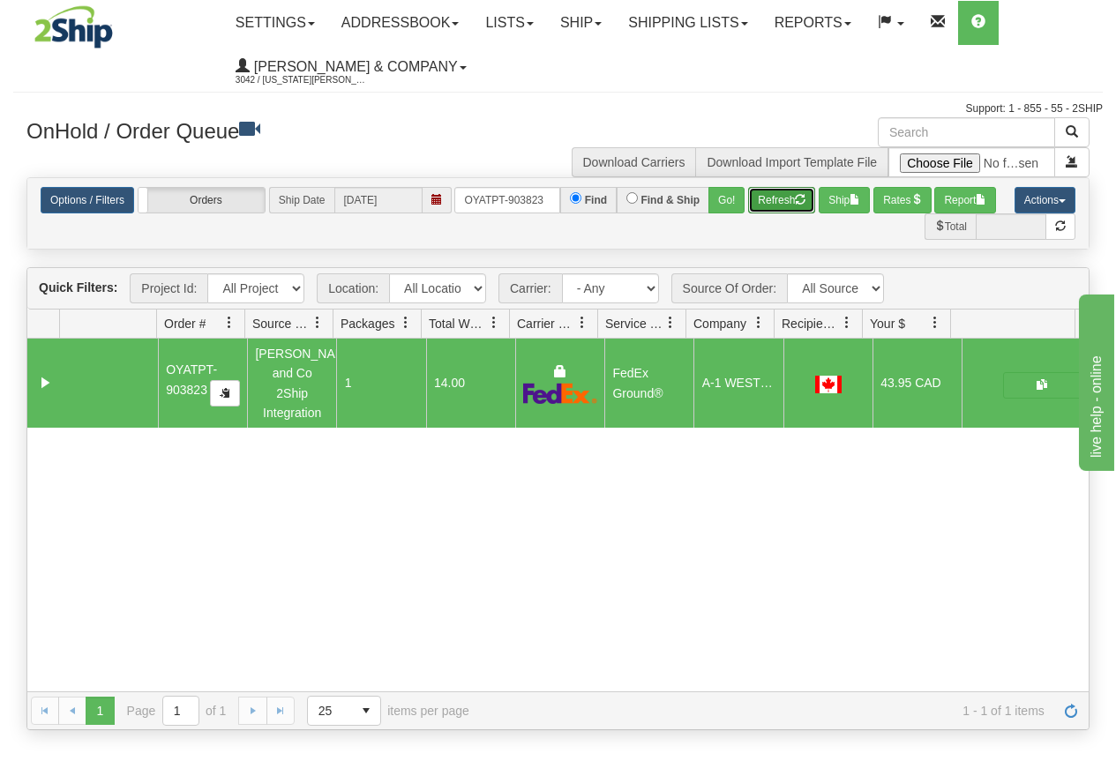
click at [767, 202] on button "Refresh" at bounding box center [781, 200] width 67 height 26
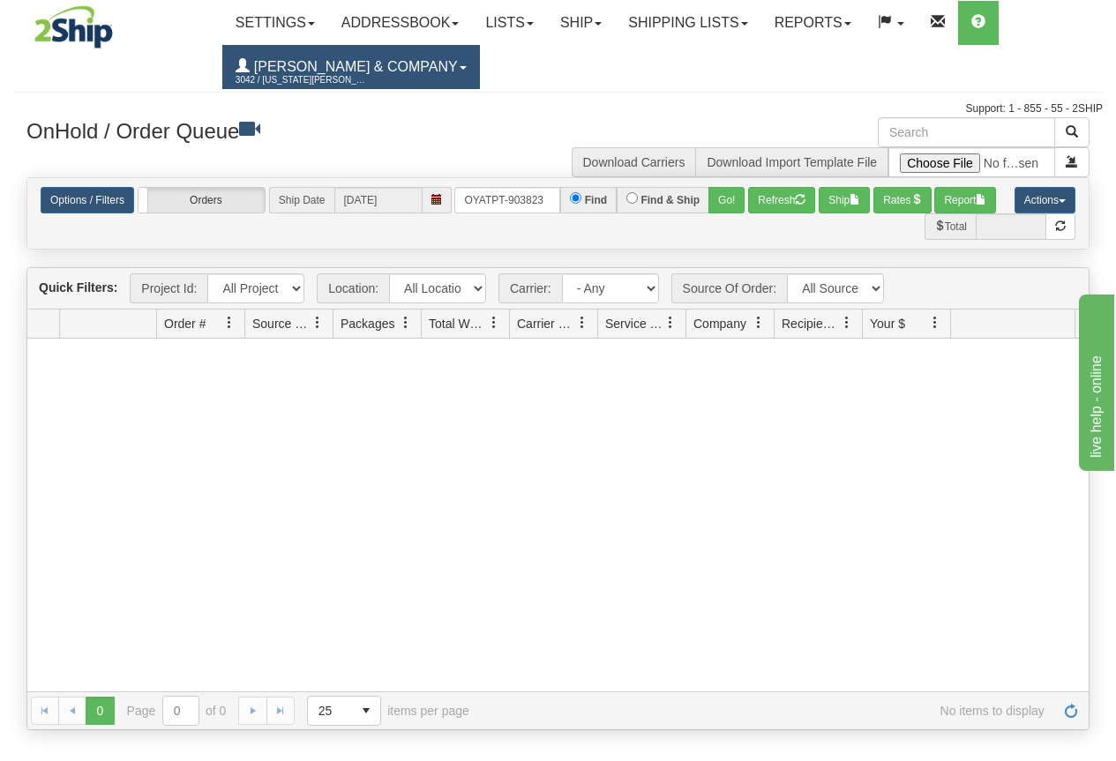
click at [309, 63] on span "[PERSON_NAME] & Company" at bounding box center [354, 66] width 208 height 15
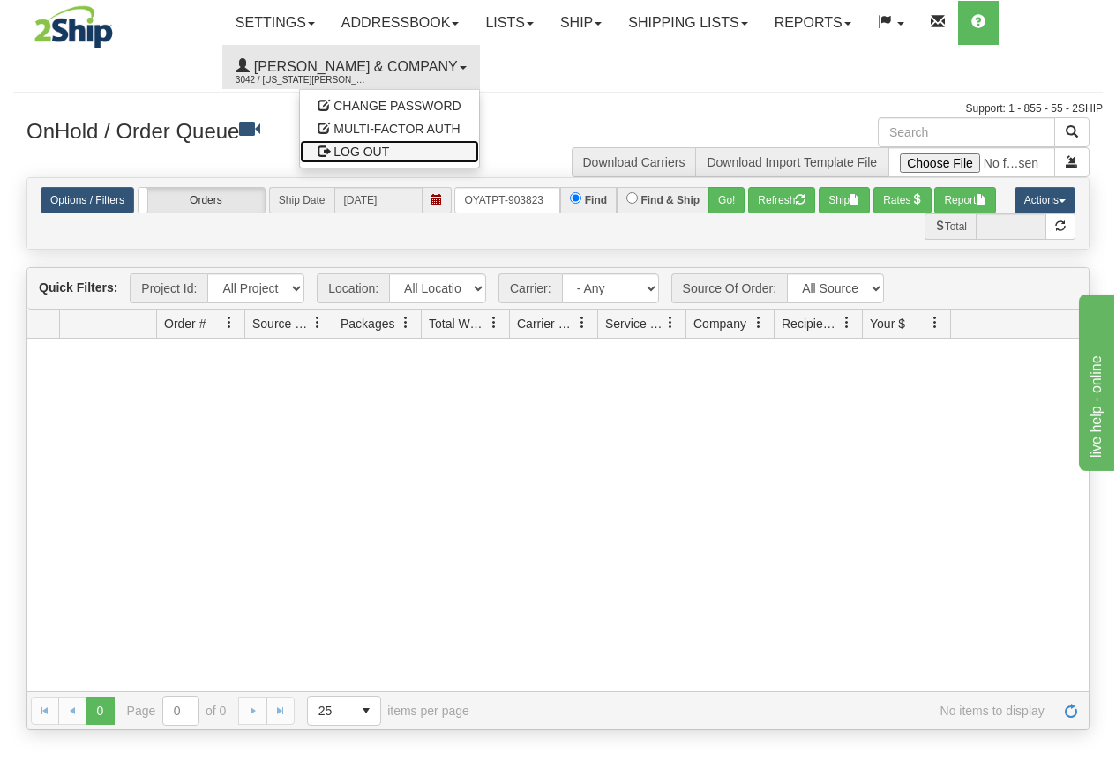
click at [333, 146] on span "LOG OUT" at bounding box center [361, 152] width 56 height 14
